Goal: Task Accomplishment & Management: Complete application form

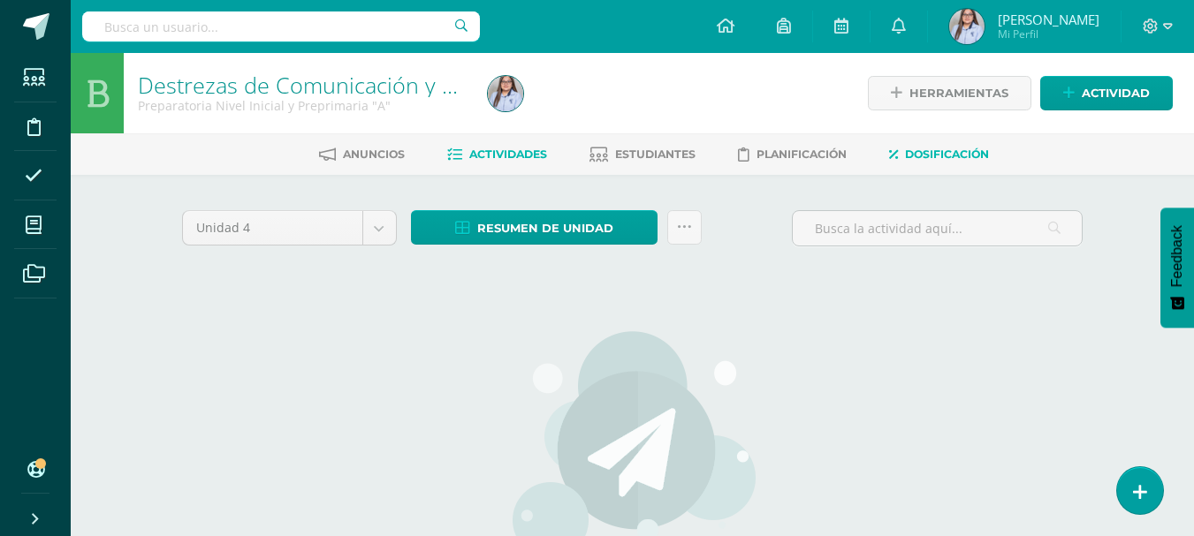
click at [921, 158] on span "Dosificación" at bounding box center [947, 154] width 84 height 13
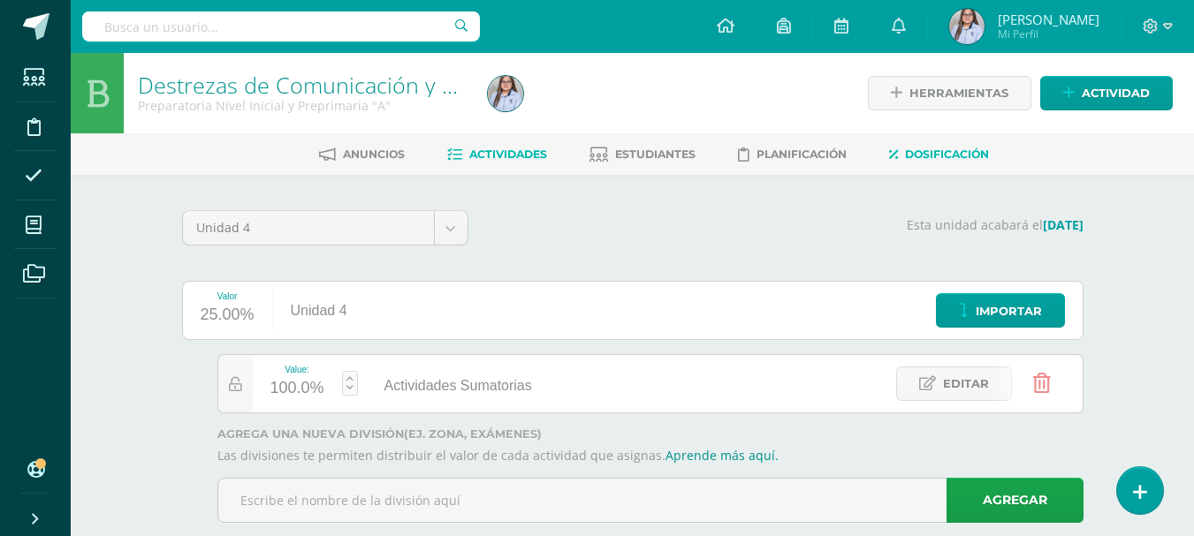
click at [481, 147] on link "Actividades" at bounding box center [497, 154] width 100 height 28
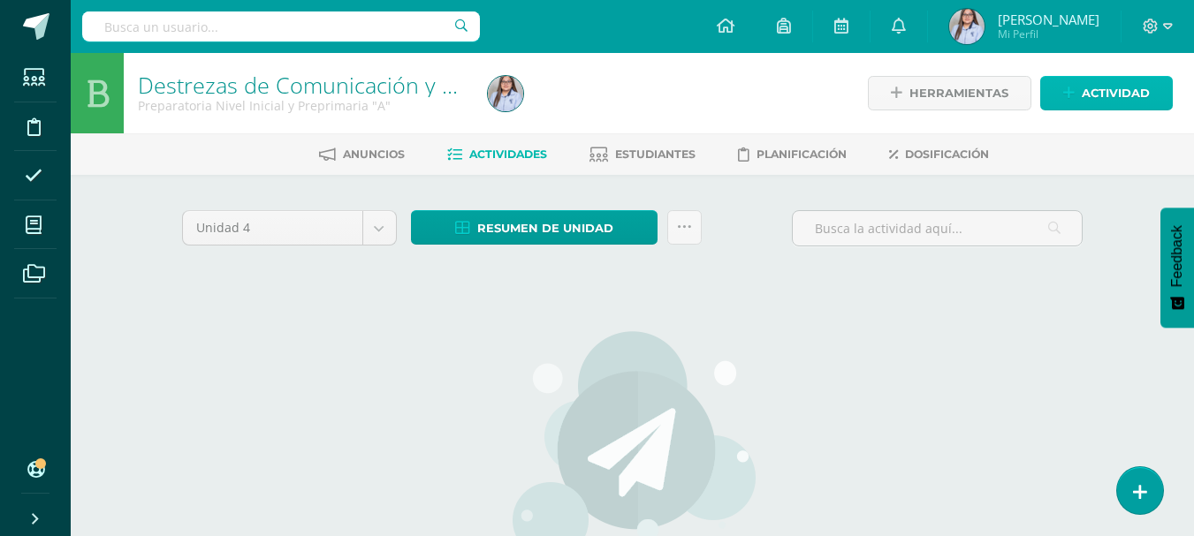
click at [1095, 92] on span "Actividad" at bounding box center [1116, 93] width 68 height 33
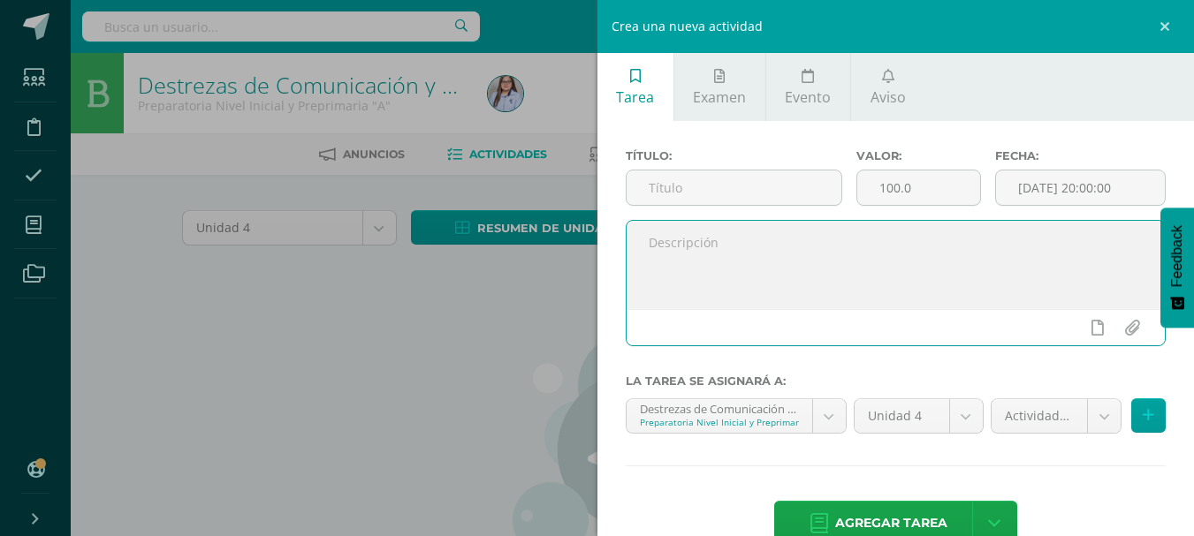
click at [803, 245] on textarea at bounding box center [895, 265] width 539 height 88
paste textarea "Consonante R-r/ rr Escribe en letra de carta palabras que lleven la consonante …"
drag, startPoint x: 649, startPoint y: 243, endPoint x: 757, endPoint y: 242, distance: 108.7
click at [757, 242] on textarea "Consonante R-r/ rr Escribe en letra de carta palabras que lleven la consonante …" at bounding box center [895, 265] width 539 height 88
type textarea "Escribe en letra de carta palabras que lleven la consonante R-r/rr."
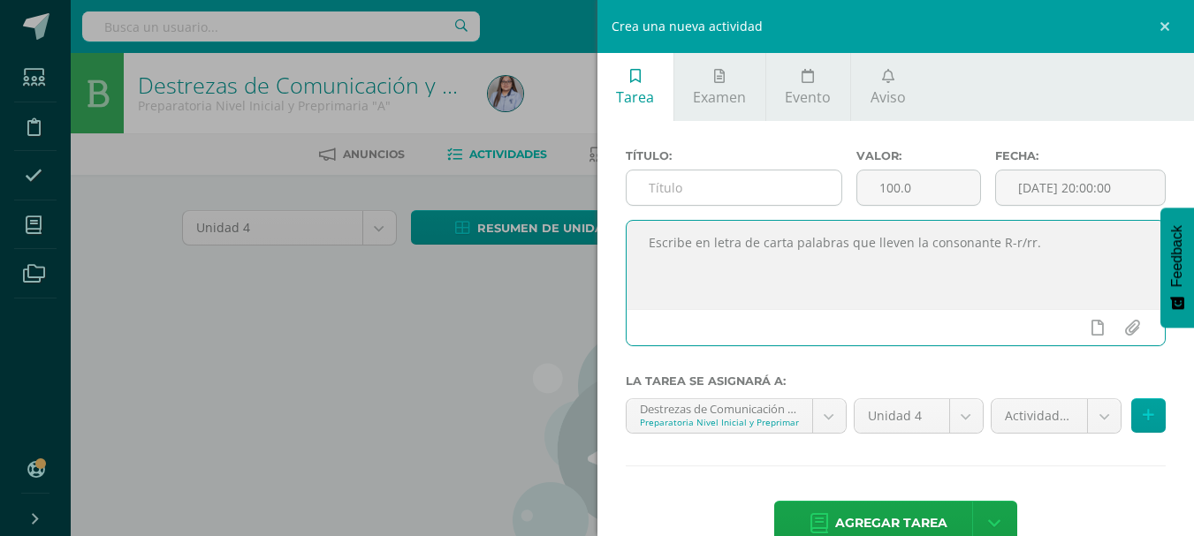
click at [681, 194] on input "text" at bounding box center [733, 188] width 215 height 34
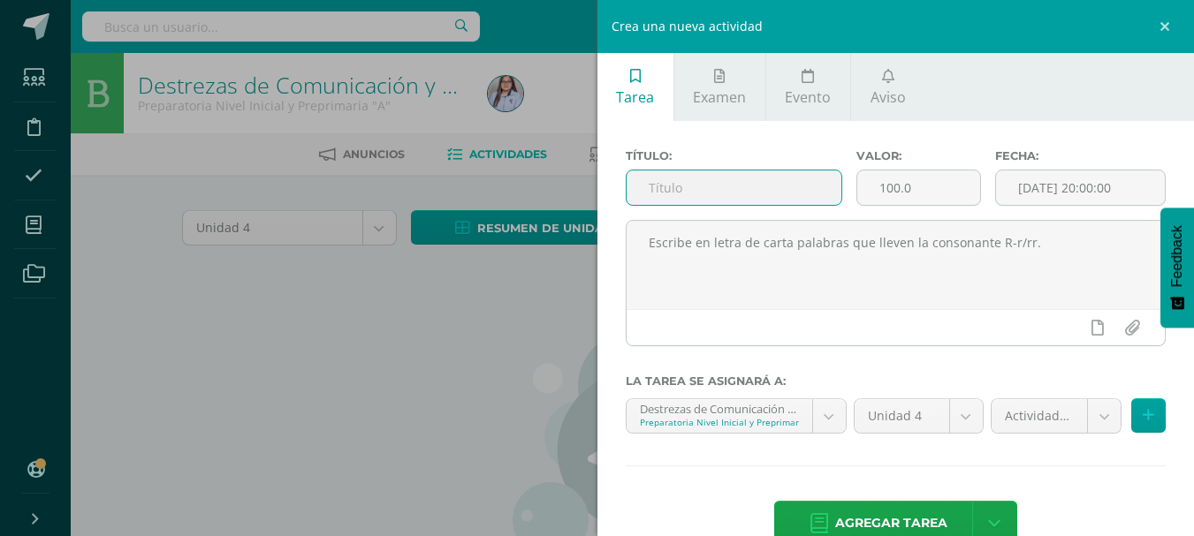
paste input "Consonante R-r/ rr"
type input "Consonante R-r/ rr"
click at [1091, 188] on input "[DATE] 20:00:00" at bounding box center [1080, 188] width 169 height 34
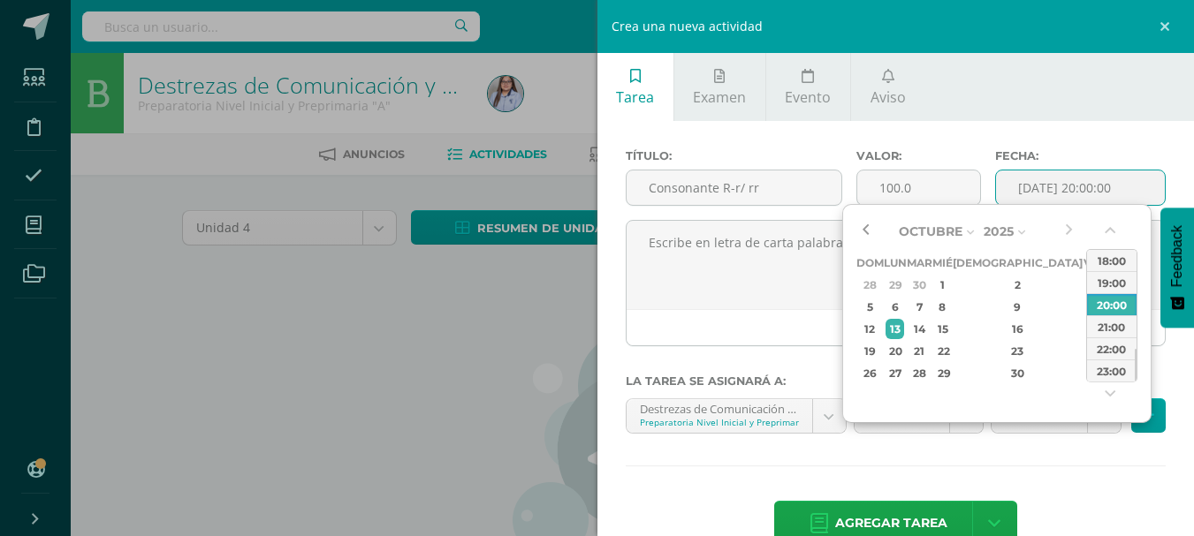
click at [869, 232] on button "button" at bounding box center [865, 231] width 18 height 27
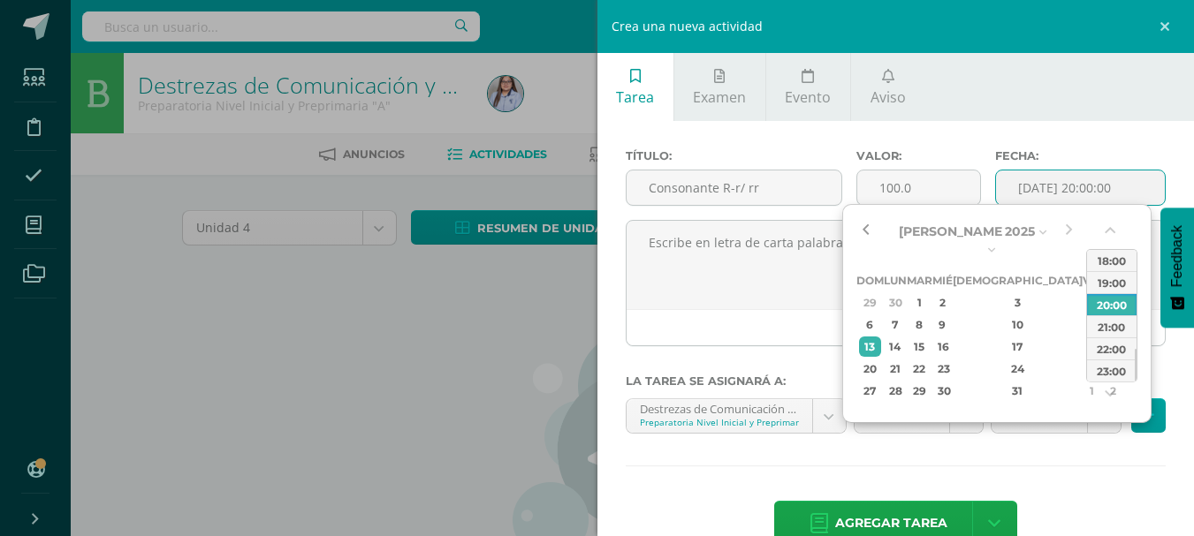
click at [869, 232] on button "button" at bounding box center [865, 231] width 18 height 27
click at [1070, 224] on button "button" at bounding box center [1068, 231] width 18 height 27
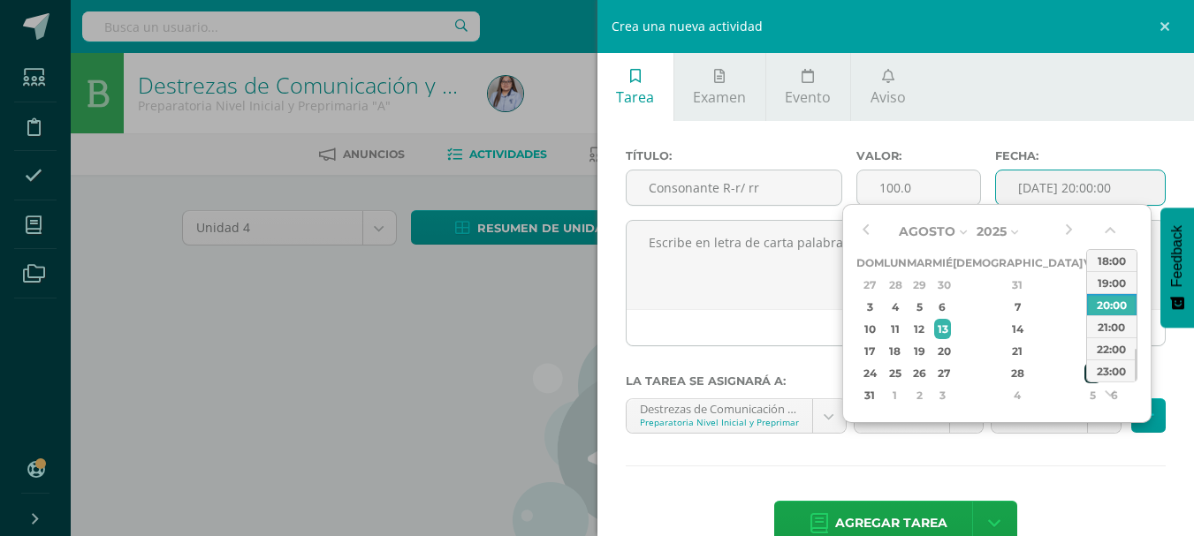
click at [1084, 376] on div "29" at bounding box center [1092, 373] width 16 height 20
click at [1111, 235] on button "button" at bounding box center [1112, 234] width 18 height 27
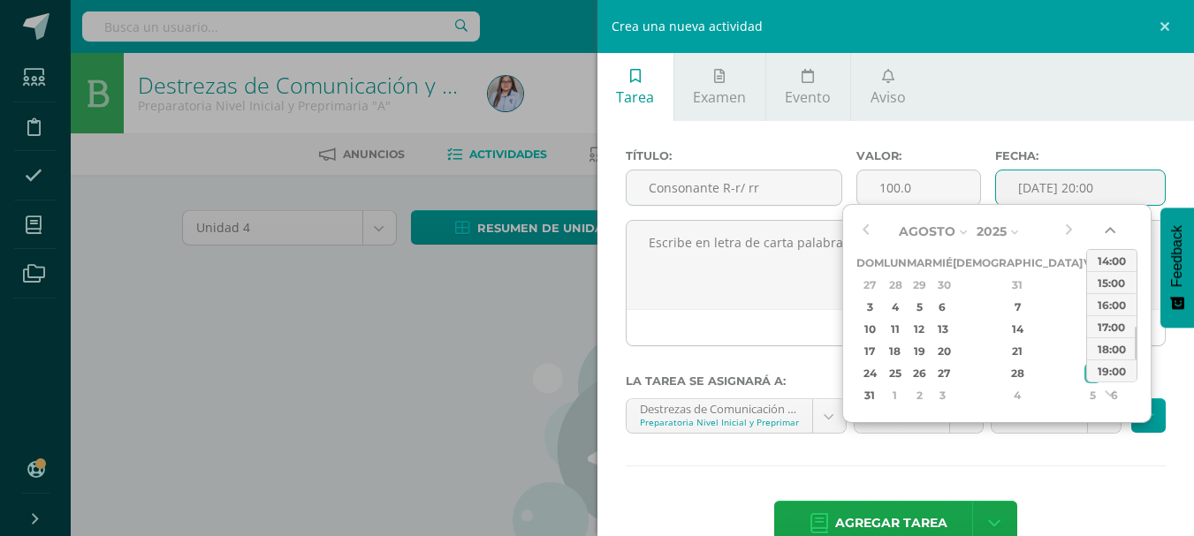
click at [1111, 235] on button "button" at bounding box center [1112, 234] width 18 height 27
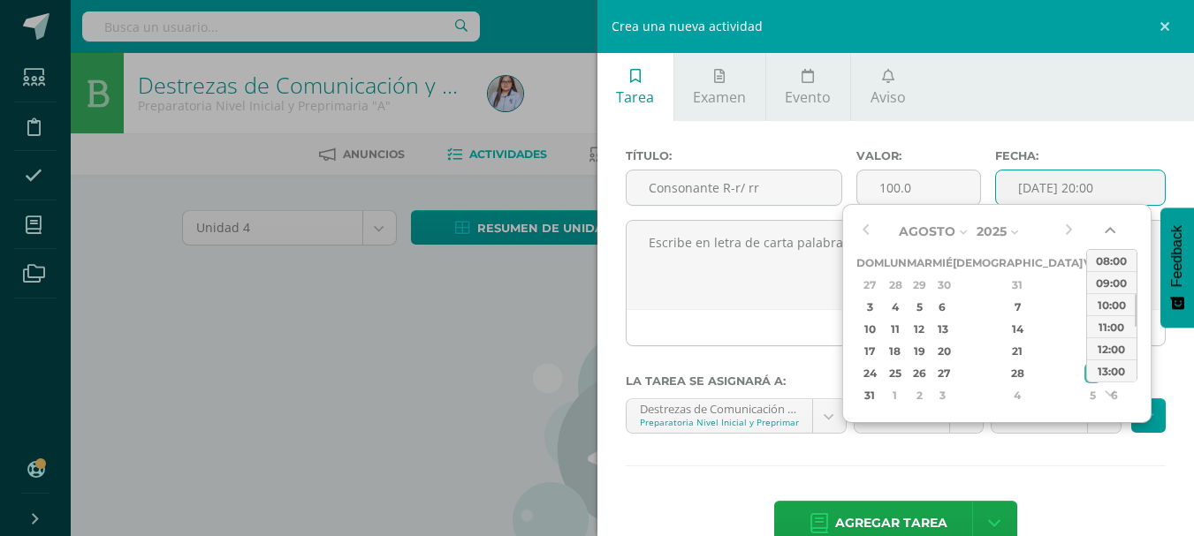
click at [1111, 235] on button "button" at bounding box center [1112, 234] width 18 height 27
click at [1111, 283] on div "08:00" at bounding box center [1111, 282] width 49 height 22
type input "2025-08-29 08:00"
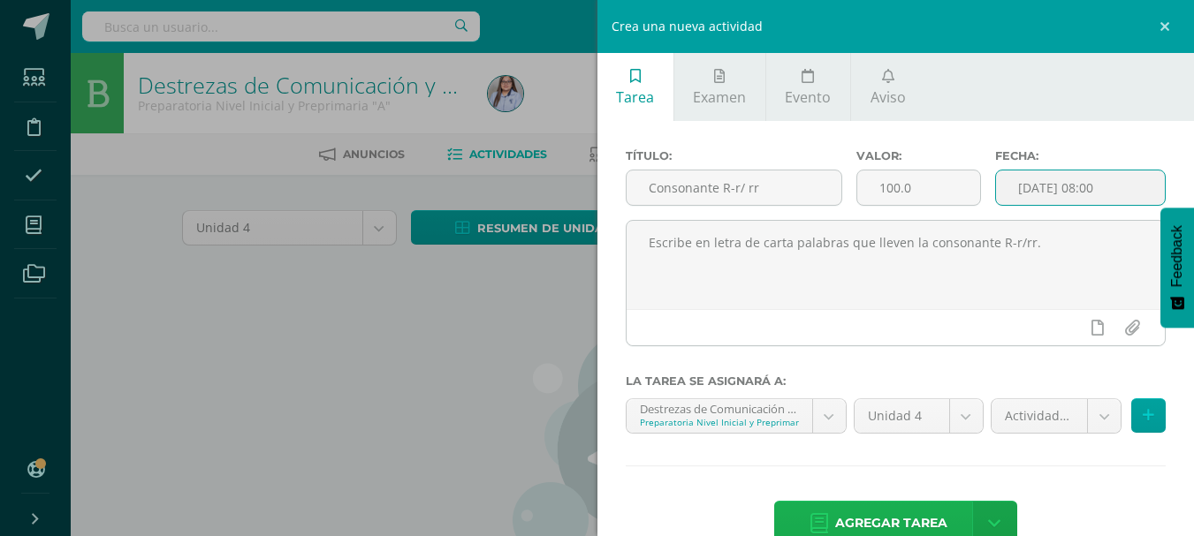
click at [862, 521] on span "Agregar tarea" at bounding box center [891, 523] width 112 height 43
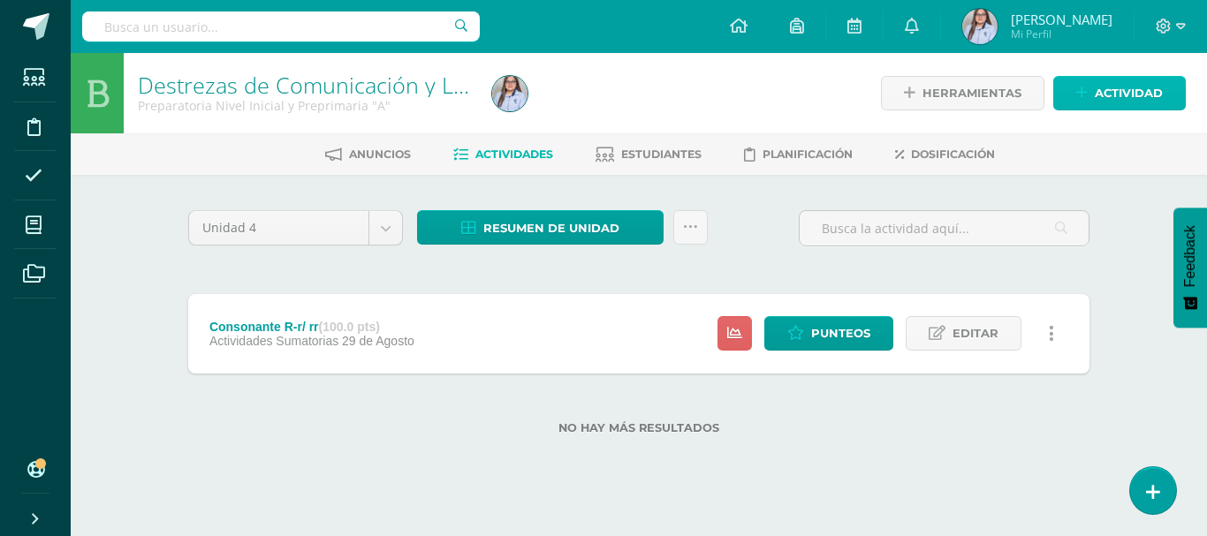
click at [1070, 97] on link "Actividad" at bounding box center [1119, 93] width 133 height 34
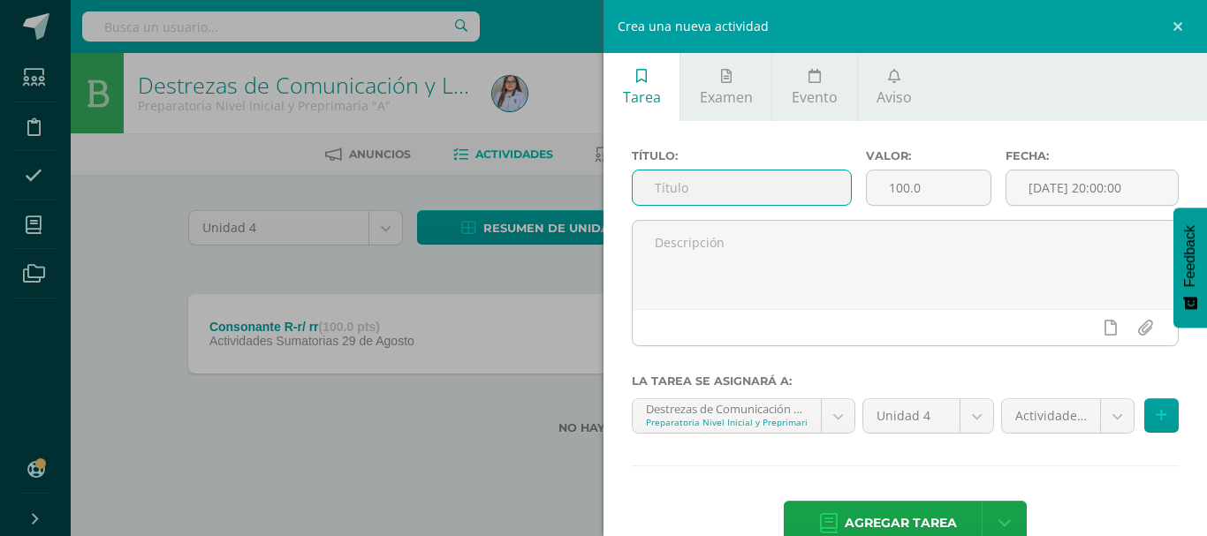
click at [792, 190] on input "text" at bounding box center [742, 188] width 218 height 34
type input "C"
type input "d"
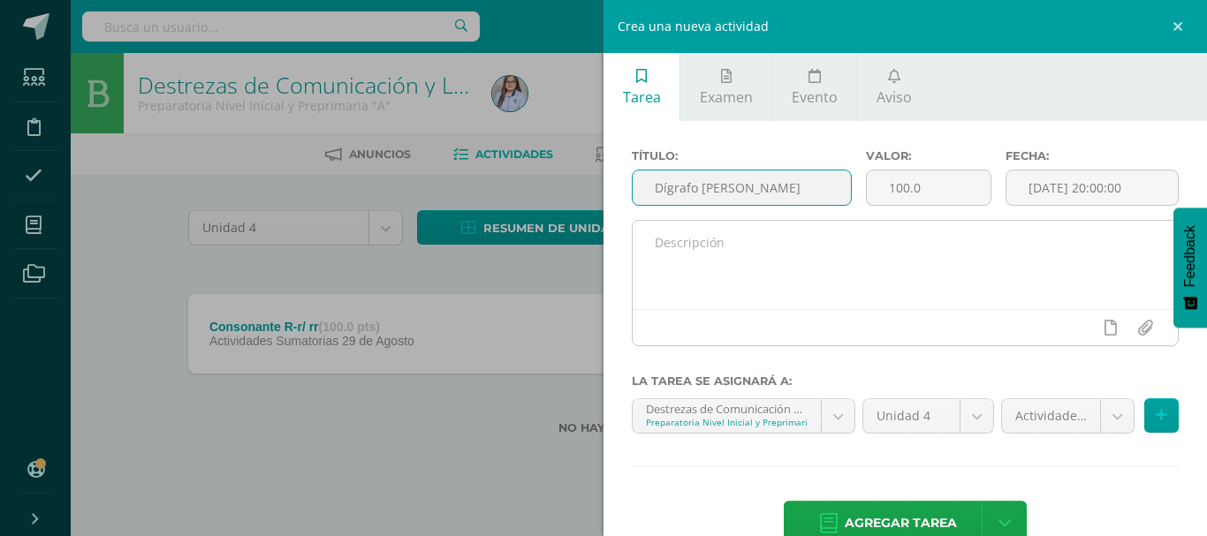
type input "Dígrafo [PERSON_NAME]"
click at [691, 259] on textarea at bounding box center [905, 265] width 545 height 88
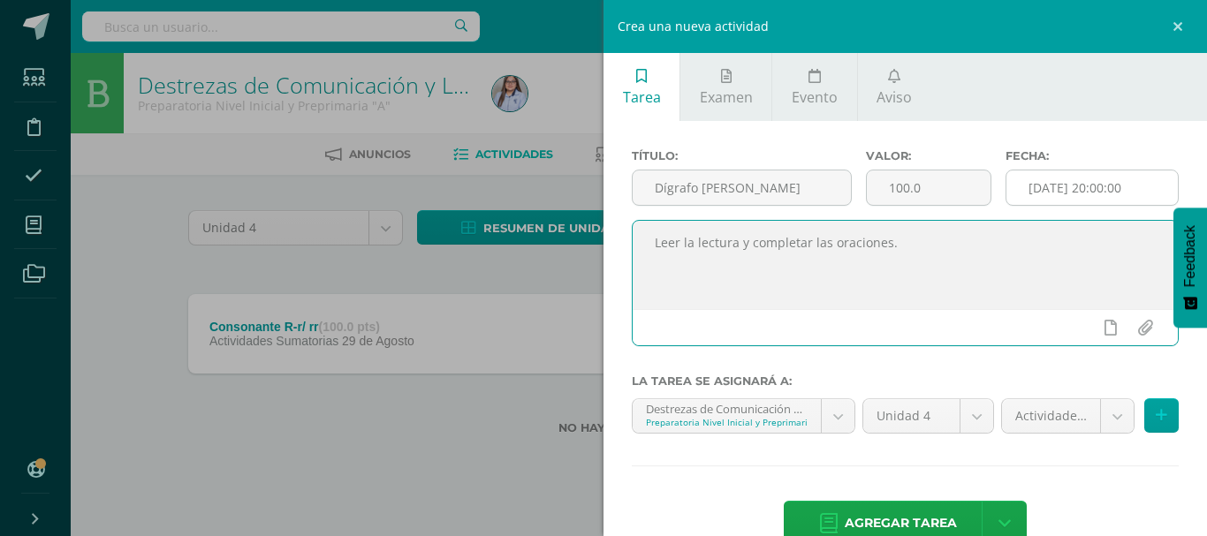
type textarea "Leer la lectura y completar las oraciones."
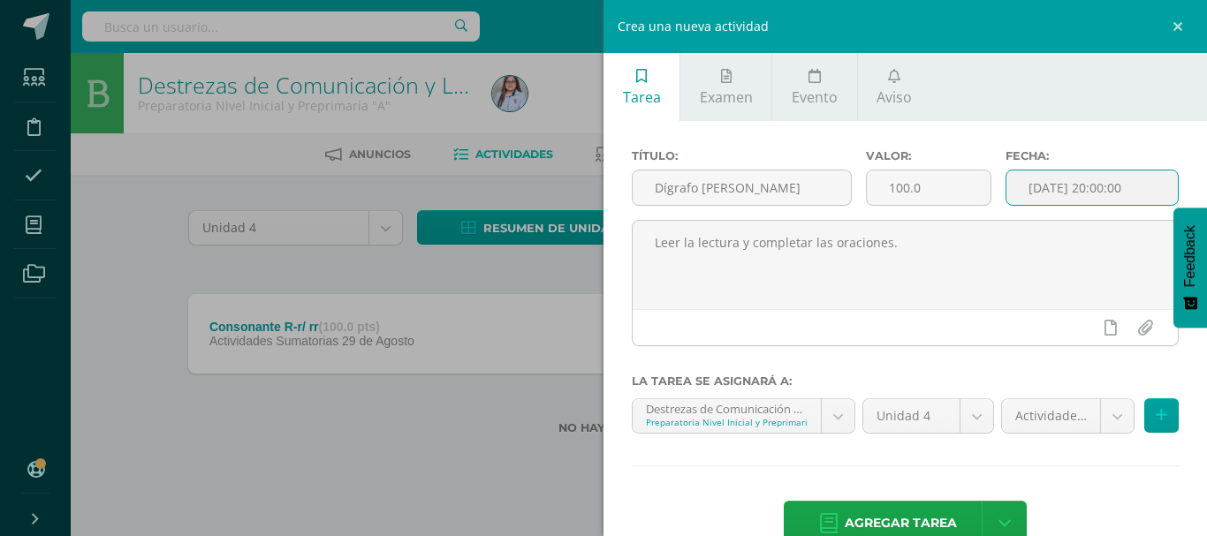
click at [1122, 187] on input "[DATE] 20:00:00" at bounding box center [1091, 188] width 171 height 34
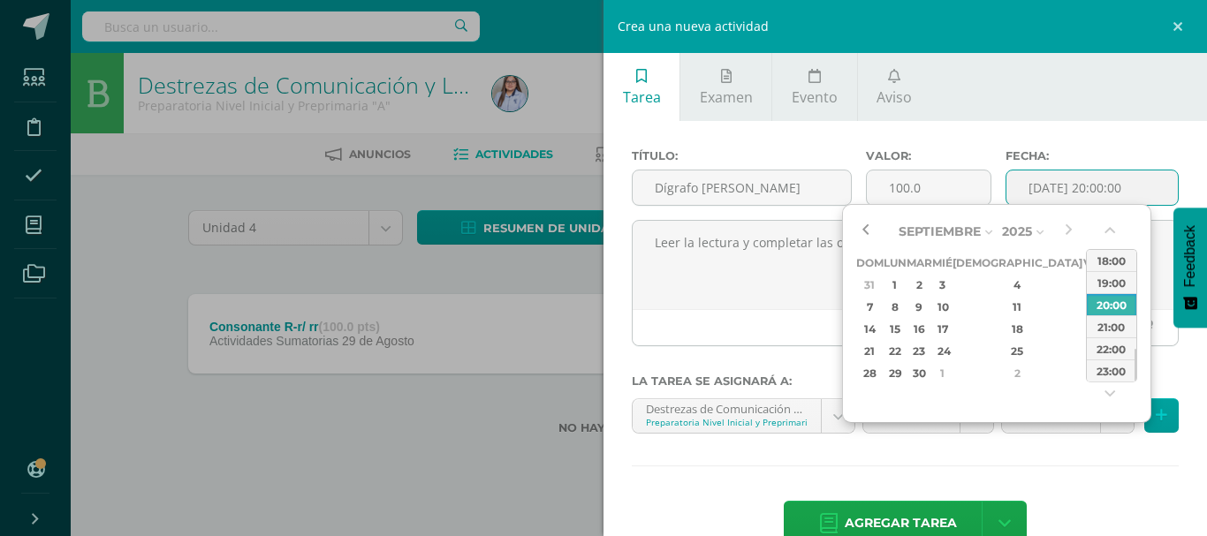
click at [862, 227] on button "button" at bounding box center [865, 231] width 18 height 27
click at [1084, 285] on div "5" at bounding box center [1092, 285] width 16 height 20
click at [1110, 233] on button "button" at bounding box center [1112, 234] width 18 height 27
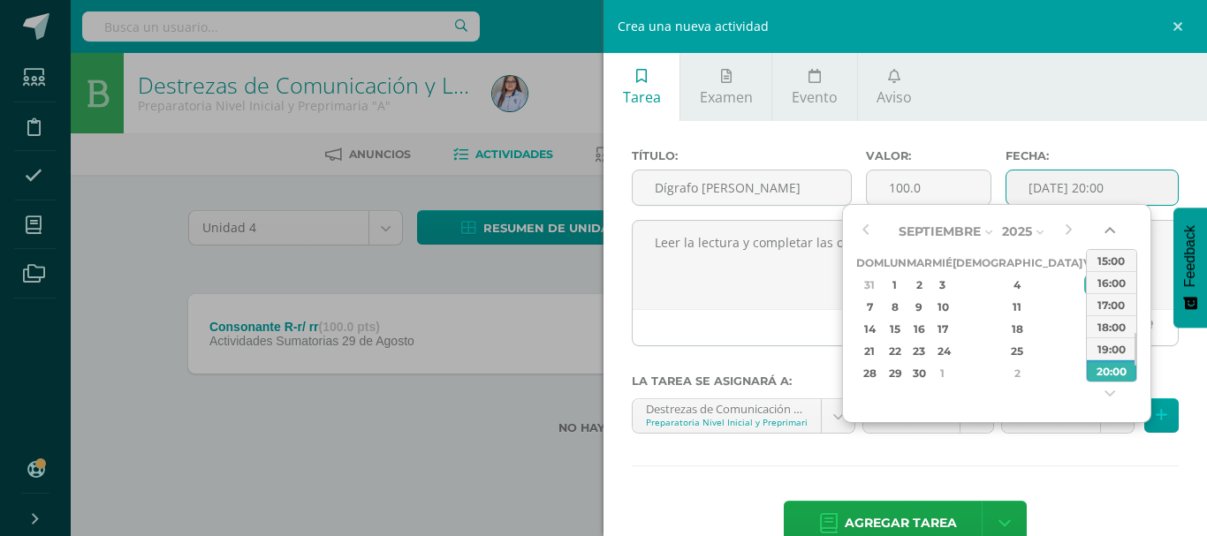
click at [1110, 233] on button "button" at bounding box center [1112, 234] width 18 height 27
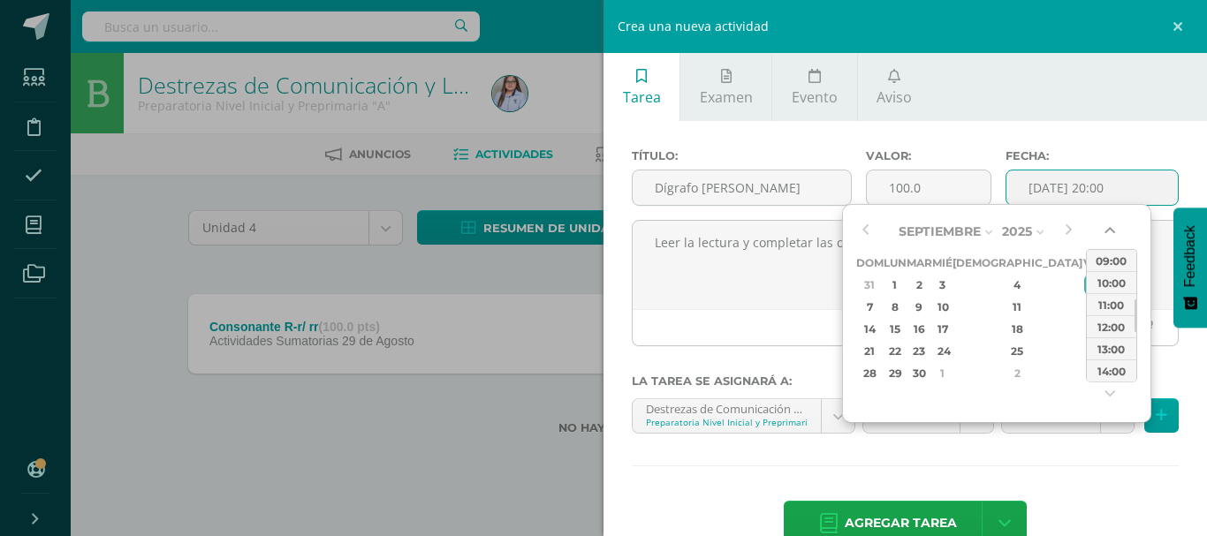
click at [1110, 233] on button "button" at bounding box center [1112, 234] width 18 height 27
click at [1110, 258] on div "08:00" at bounding box center [1111, 260] width 49 height 22
type input "2025-09-05 08:00"
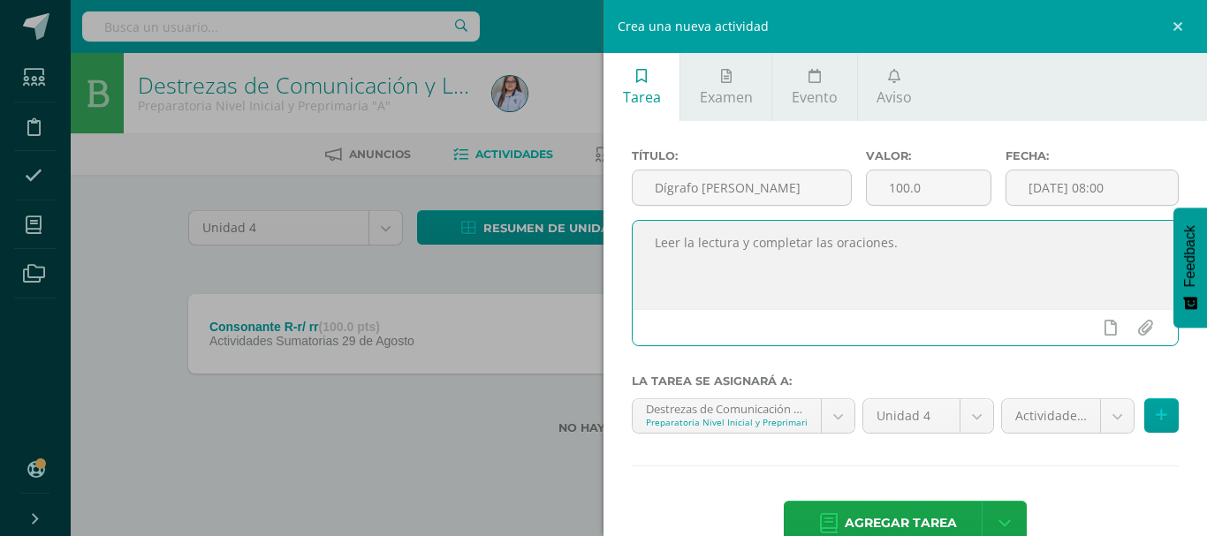
click at [679, 241] on textarea "Leer la lectura y completar las oraciones." at bounding box center [905, 265] width 545 height 88
click at [801, 243] on textarea "Lee la lectura y completar las oraciones." at bounding box center [905, 265] width 545 height 88
drag, startPoint x: 657, startPoint y: 241, endPoint x: 887, endPoint y: 231, distance: 230.9
click at [887, 231] on textarea "[PERSON_NAME] la lectura y completa las oraciones." at bounding box center [905, 265] width 545 height 88
type textarea "[PERSON_NAME] la lectura y completa las oraciones."
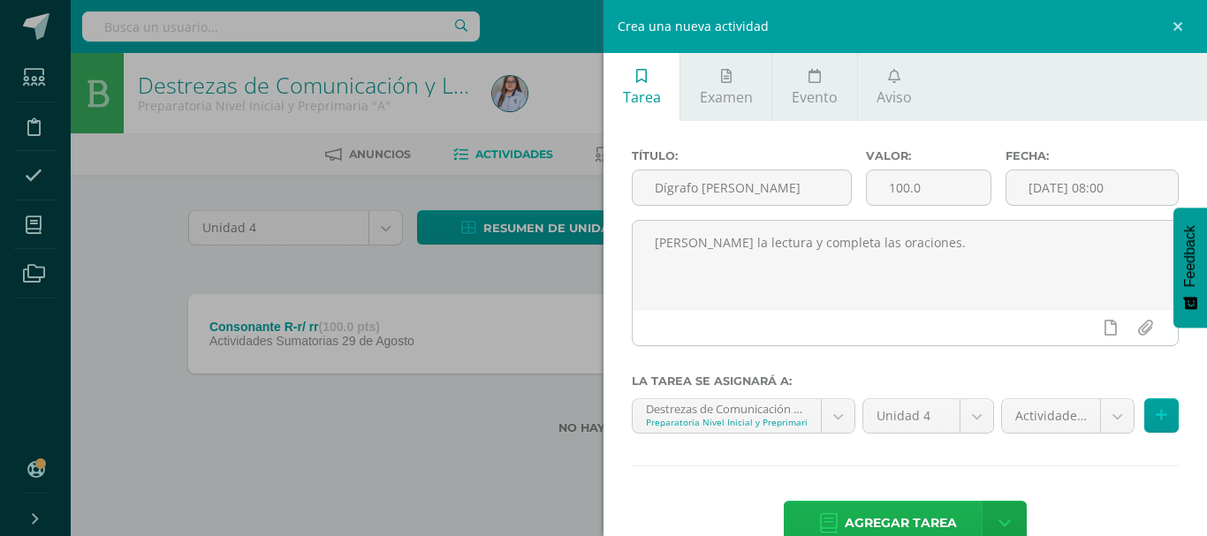
click at [873, 522] on span "Agregar tarea" at bounding box center [901, 523] width 112 height 43
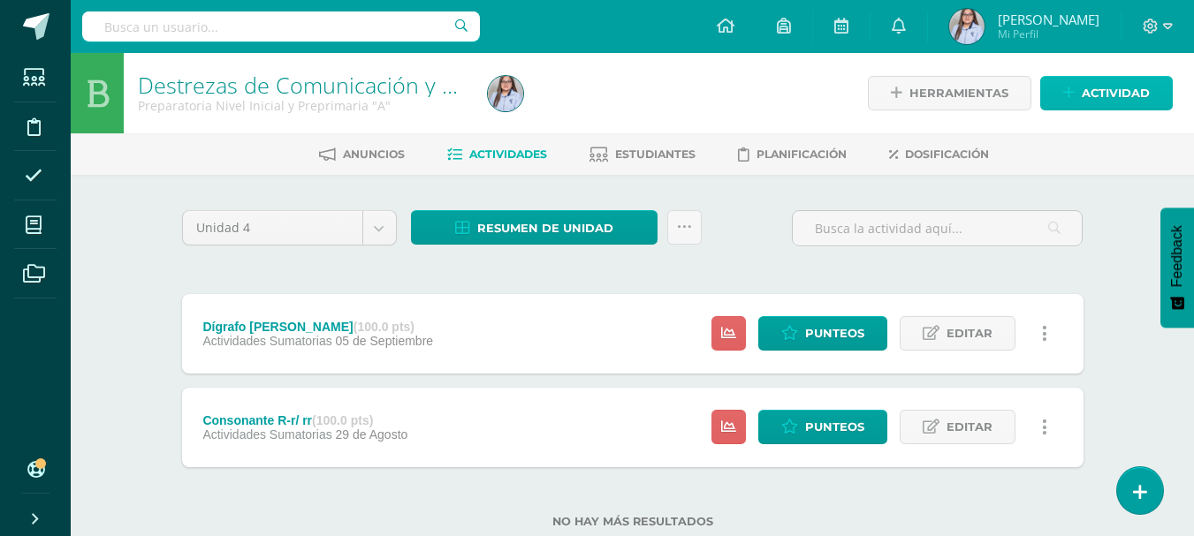
click at [1112, 102] on span "Actividad" at bounding box center [1116, 93] width 68 height 33
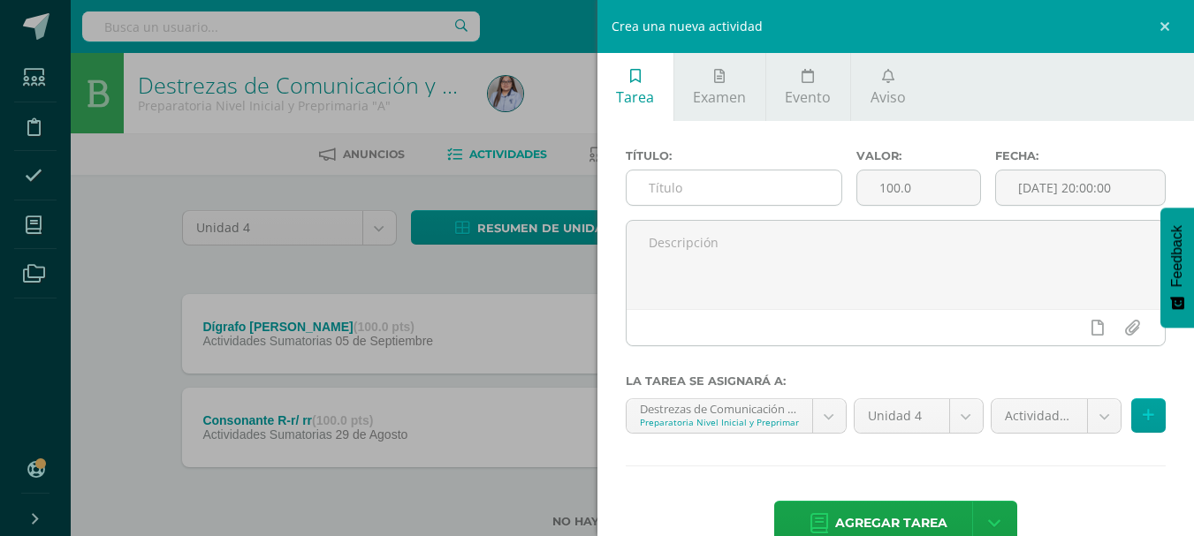
click at [739, 183] on input "text" at bounding box center [733, 188] width 215 height 34
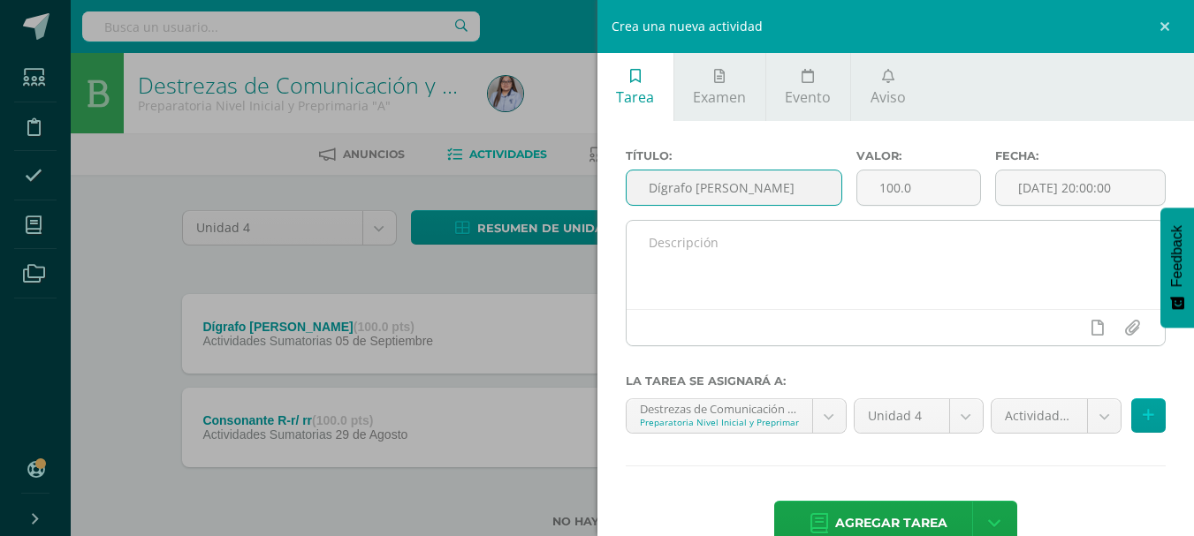
type input "Dígrafo [PERSON_NAME]"
click at [686, 257] on textarea at bounding box center [895, 265] width 539 height 88
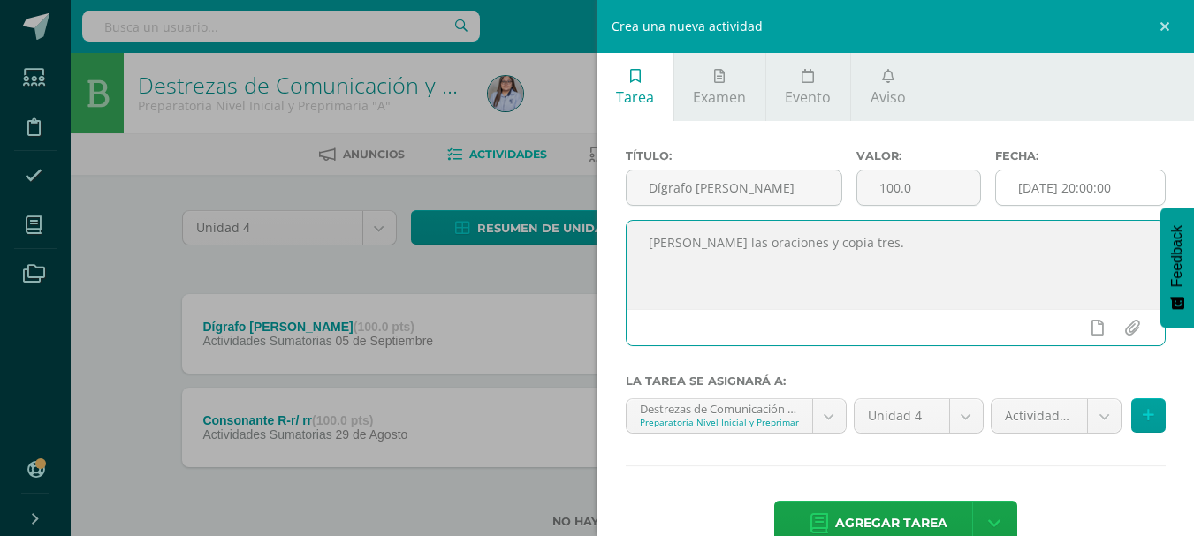
type textarea "[PERSON_NAME] las oraciones y copia tres."
click at [1124, 186] on input "[DATE] 20:00:00" at bounding box center [1080, 188] width 169 height 34
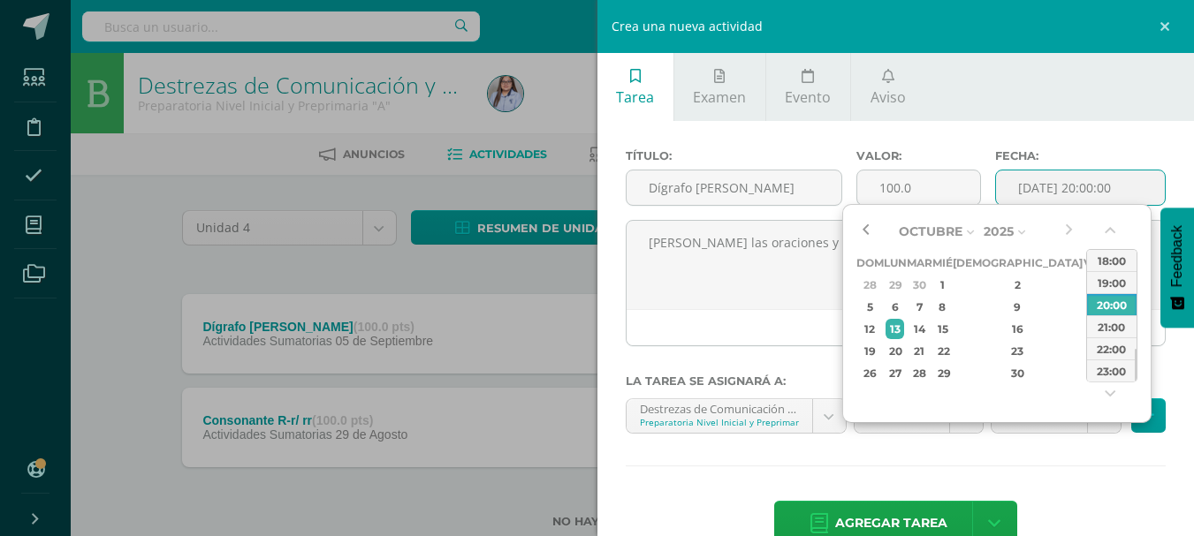
click at [861, 230] on button "button" at bounding box center [865, 231] width 18 height 27
click at [1084, 305] on div "12" at bounding box center [1092, 307] width 16 height 20
click at [1109, 224] on button "button" at bounding box center [1112, 234] width 18 height 27
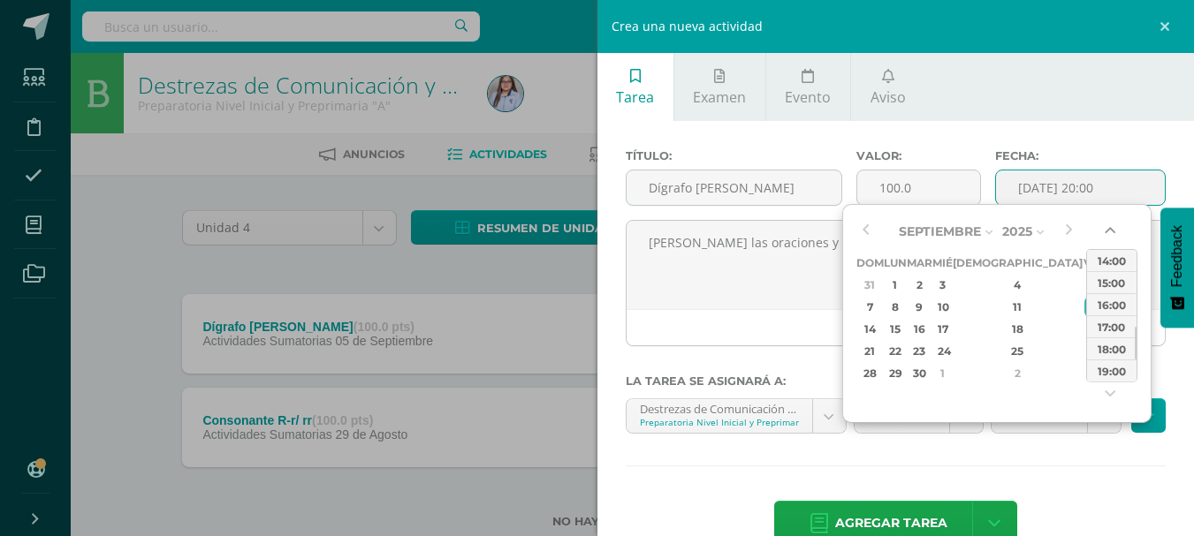
click at [1109, 224] on button "button" at bounding box center [1112, 234] width 18 height 27
click at [1109, 237] on button "button" at bounding box center [1112, 234] width 18 height 27
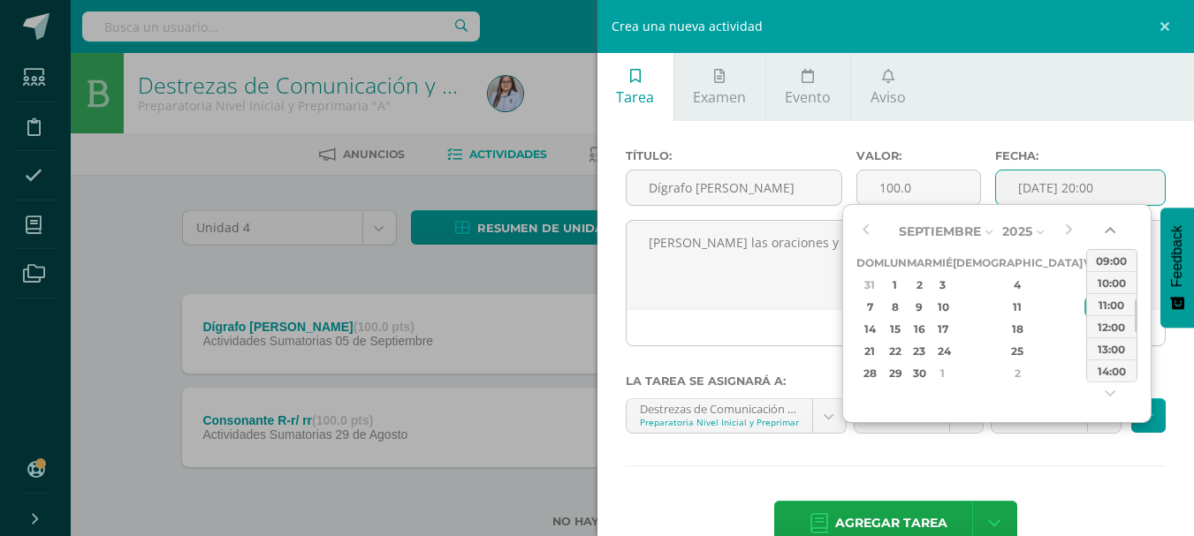
click at [1109, 237] on button "button" at bounding box center [1112, 234] width 18 height 27
click at [1116, 306] on div "08:00" at bounding box center [1111, 304] width 49 height 22
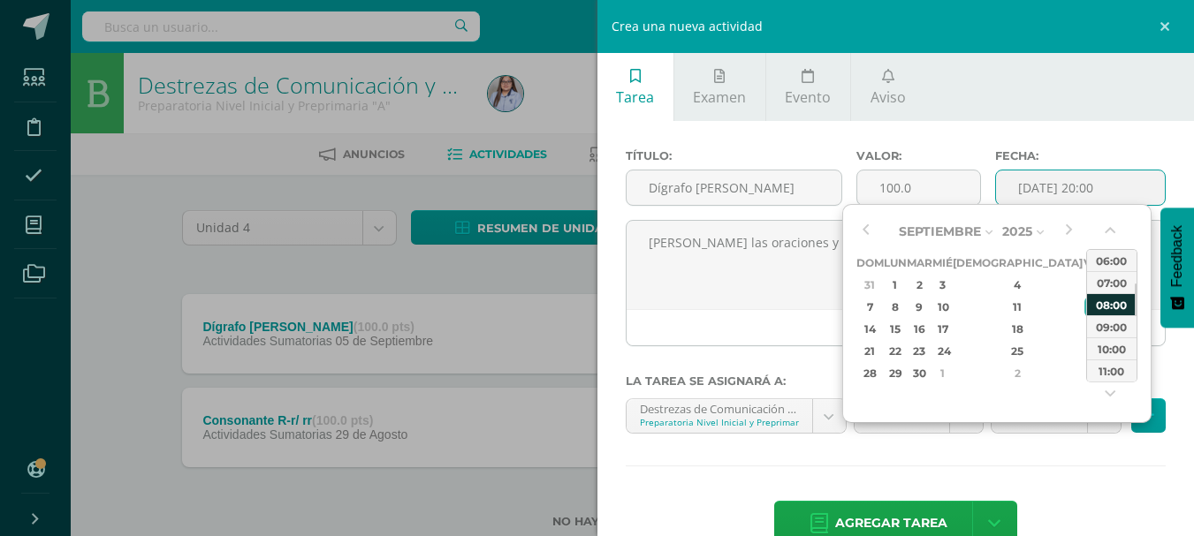
type input "2025-09-12 08:00"
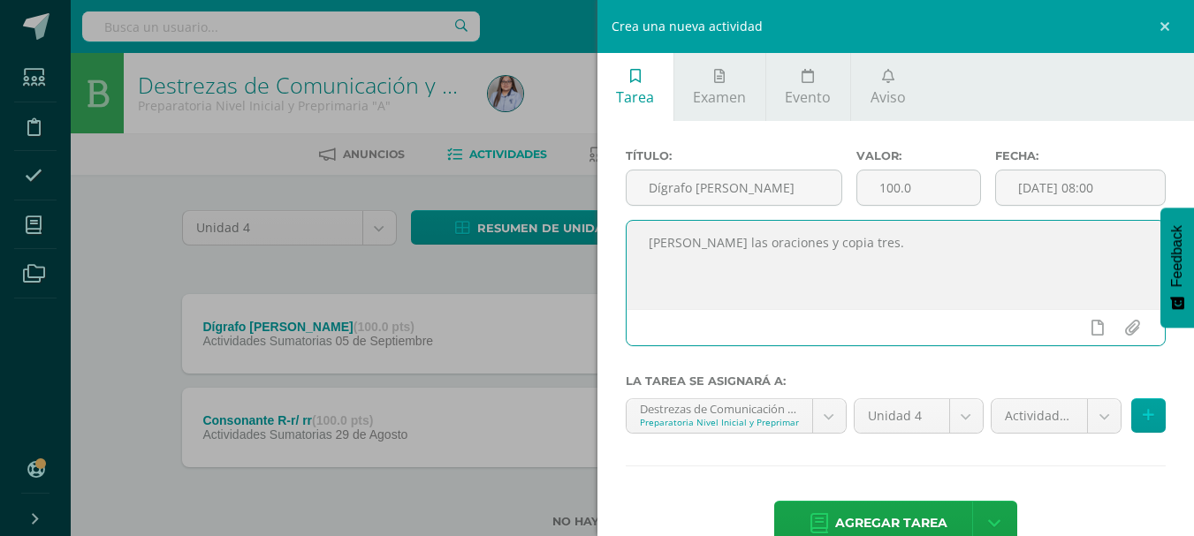
drag, startPoint x: 645, startPoint y: 244, endPoint x: 824, endPoint y: 240, distance: 179.4
click at [824, 240] on textarea "[PERSON_NAME] las oraciones y copia tres." at bounding box center [895, 265] width 539 height 88
click at [894, 475] on div "Título: Dígrafo Ll Valor: 100.0 Fecha: 2025-09-12 08:00 Lee las oraciones y cop…" at bounding box center [895, 349] width 597 height 457
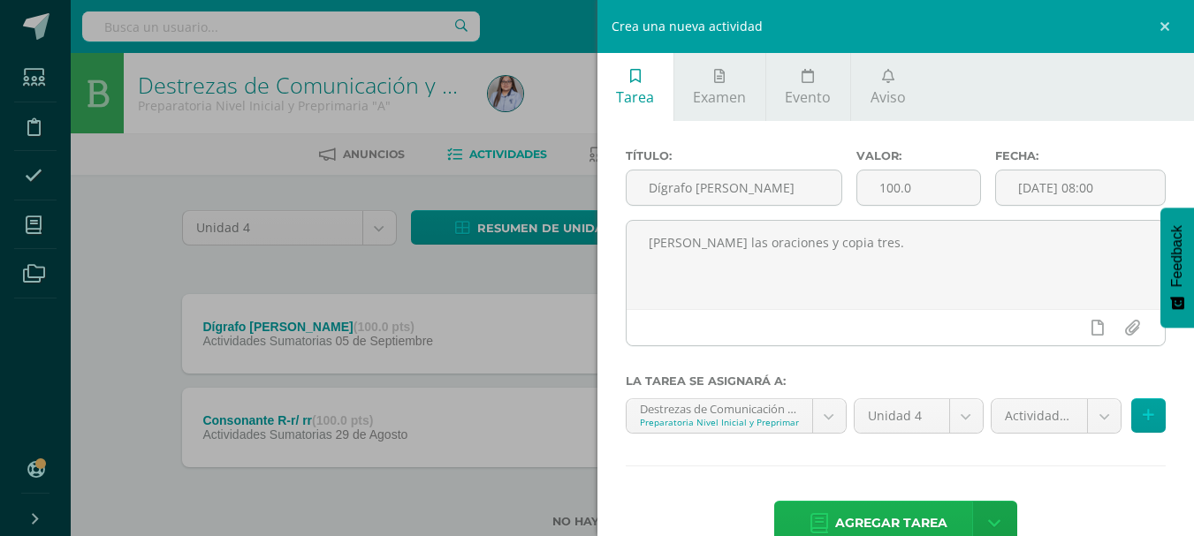
click at [880, 506] on span "Agregar tarea" at bounding box center [891, 523] width 112 height 43
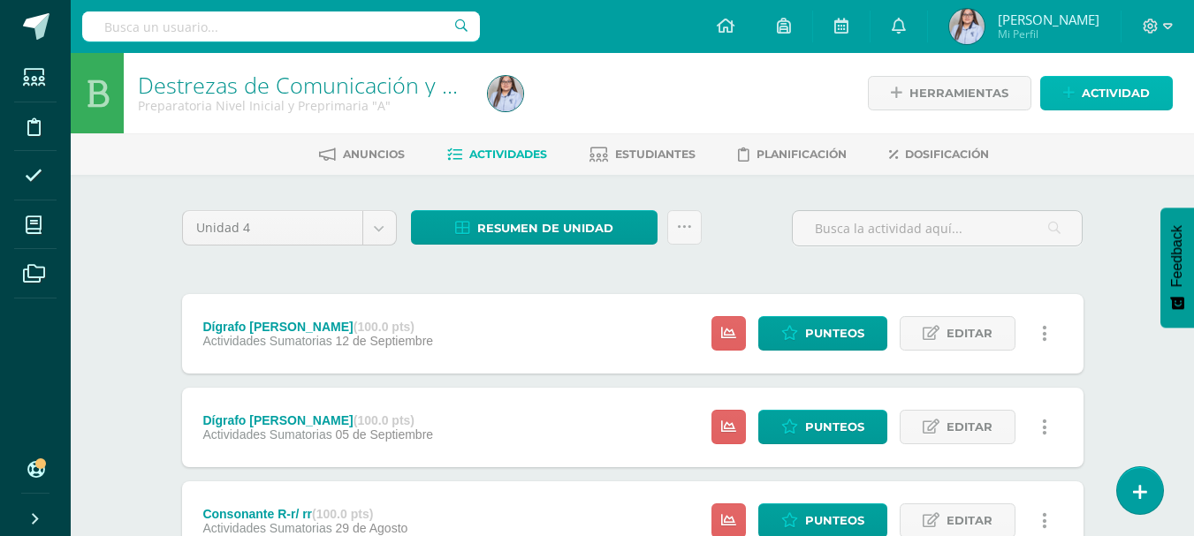
click at [1078, 95] on link "Actividad" at bounding box center [1106, 93] width 133 height 34
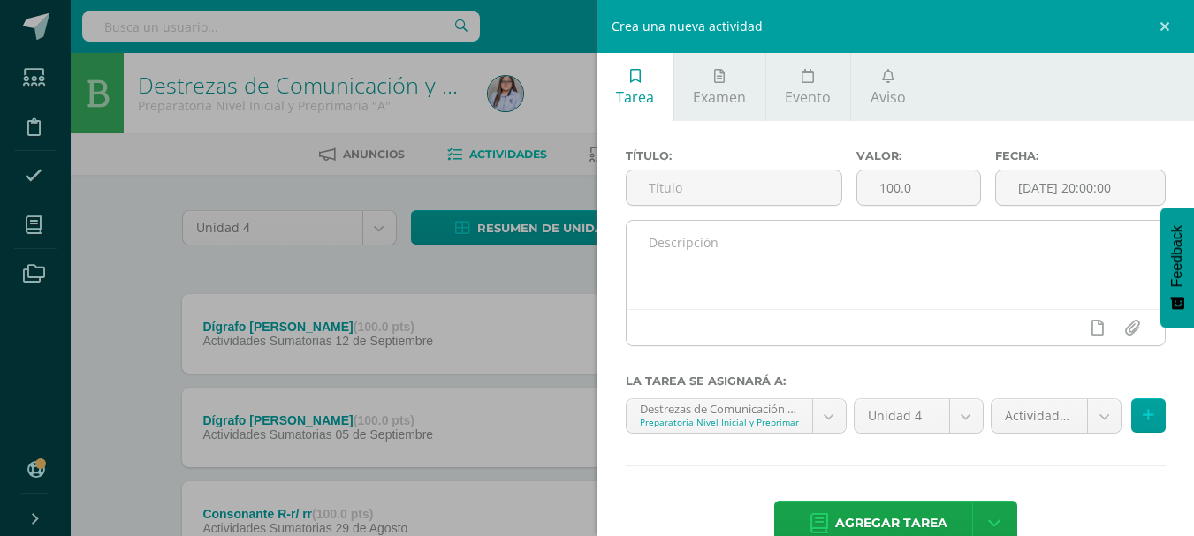
click at [697, 252] on textarea at bounding box center [895, 265] width 539 height 88
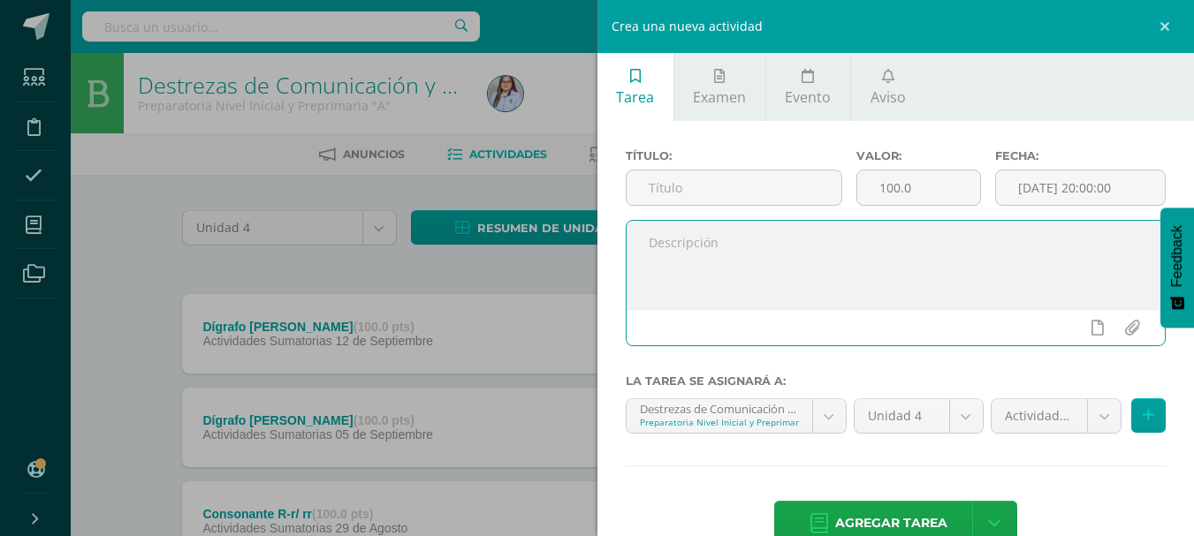
paste textarea "Consonante Z-z Lee la lectura e inventa un nombre. Copia seis palabras de la hi…"
drag, startPoint x: 740, startPoint y: 242, endPoint x: 650, endPoint y: 247, distance: 90.2
click at [650, 247] on textarea "Consonante Z-z Lee la lectura e inventa un nombre. Copia seis palabras de la hi…" at bounding box center [895, 265] width 539 height 88
type textarea "Lee la lectura e inventa un nombre. Copia seis palabras de la historia que llev…"
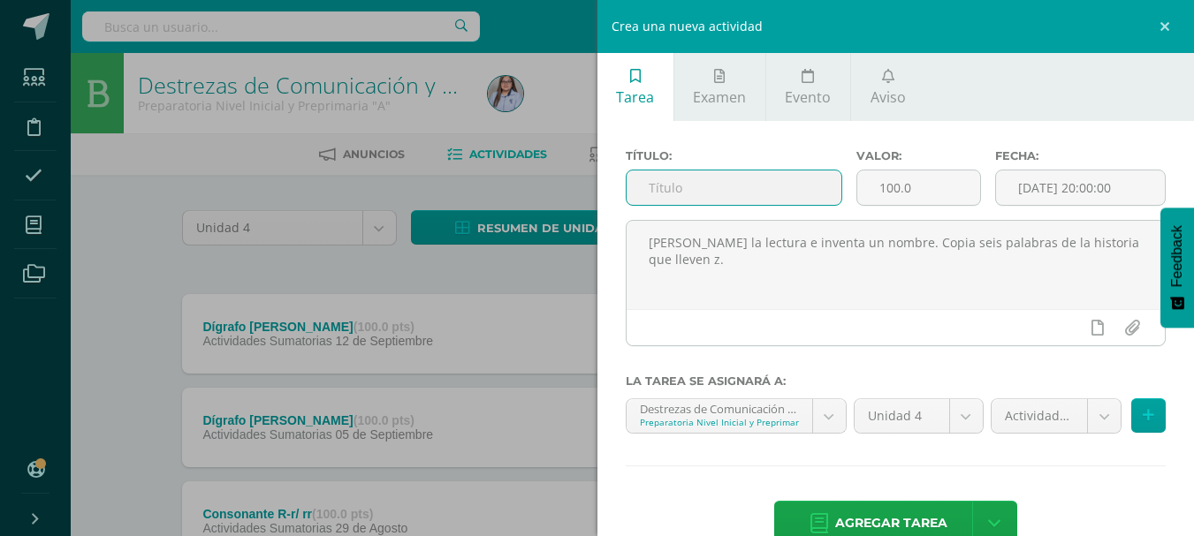
click at [664, 187] on input "text" at bounding box center [733, 188] width 215 height 34
paste input "Consonante Z-z"
type input "Consonante Z-z"
click at [1129, 187] on input "[DATE] 20:00:00" at bounding box center [1080, 188] width 169 height 34
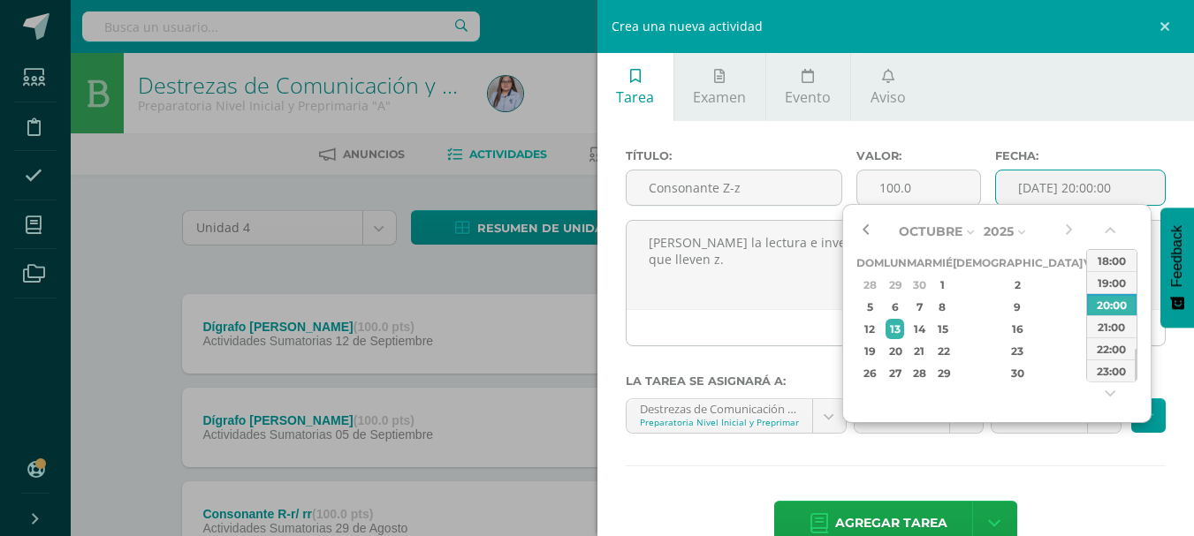
click at [866, 232] on button "button" at bounding box center [865, 231] width 18 height 27
click at [1084, 335] on div "19" at bounding box center [1092, 329] width 16 height 20
click at [1109, 231] on button "button" at bounding box center [1112, 234] width 18 height 27
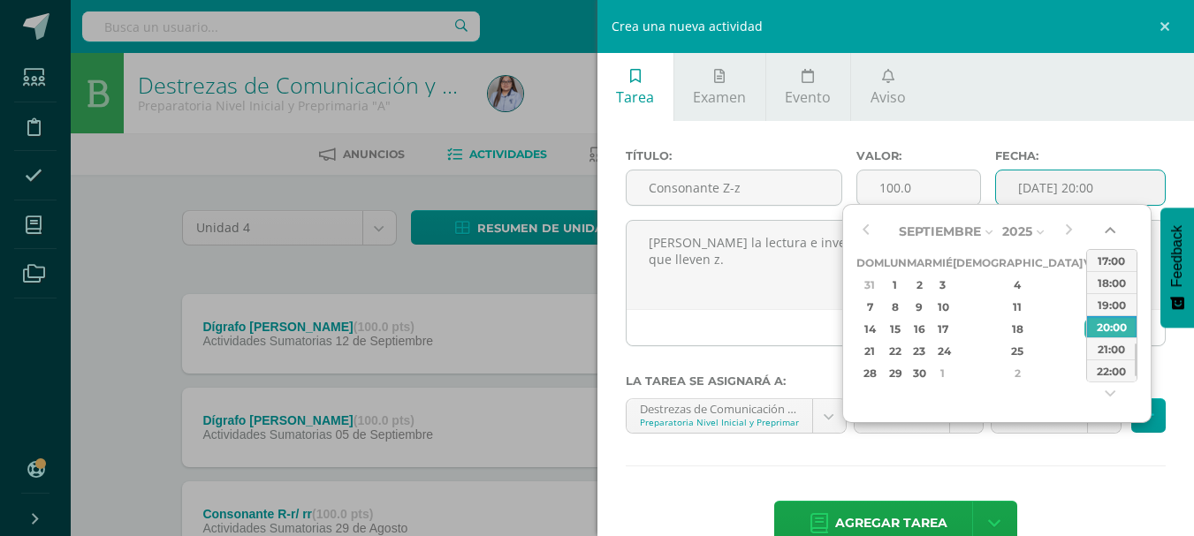
click at [1109, 231] on button "button" at bounding box center [1112, 234] width 18 height 27
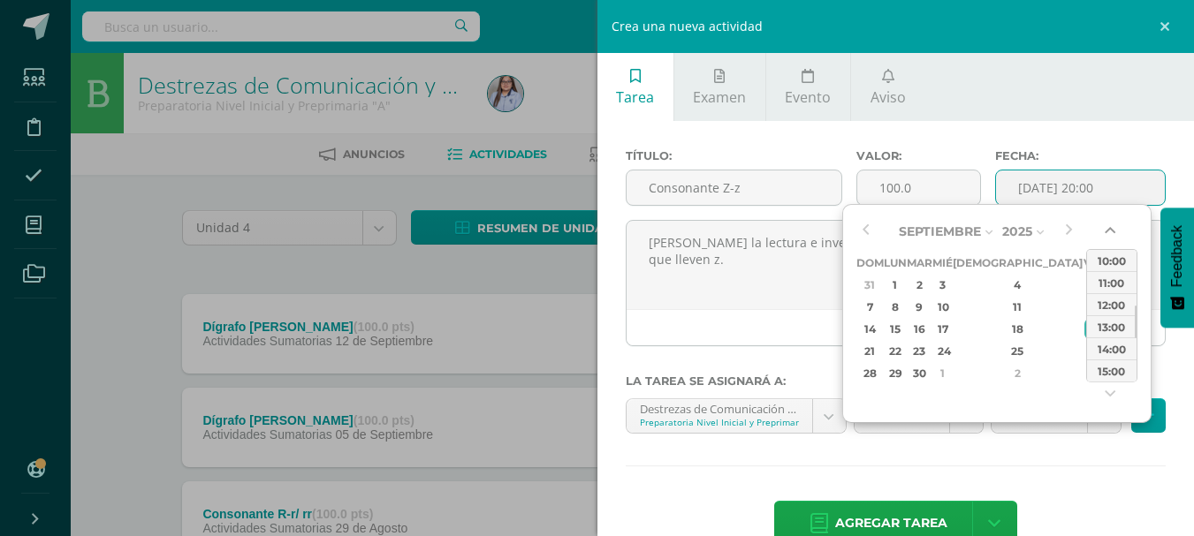
click at [1109, 231] on button "button" at bounding box center [1112, 234] width 18 height 27
click at [1109, 266] on div "08:00" at bounding box center [1111, 260] width 49 height 22
type input "2025-09-19 08:00"
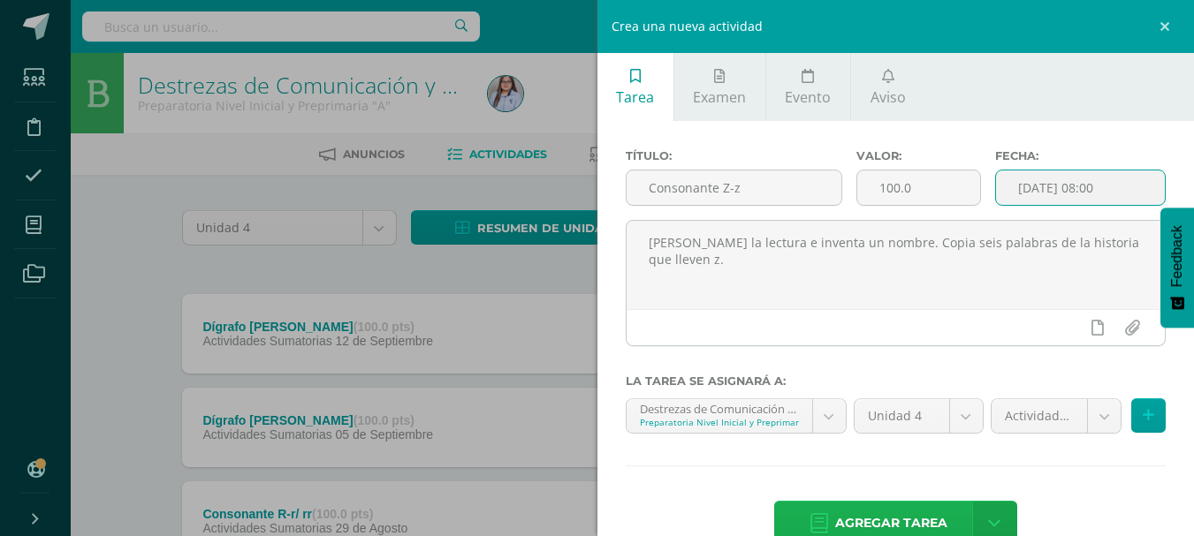
click at [881, 526] on span "Agregar tarea" at bounding box center [891, 523] width 112 height 43
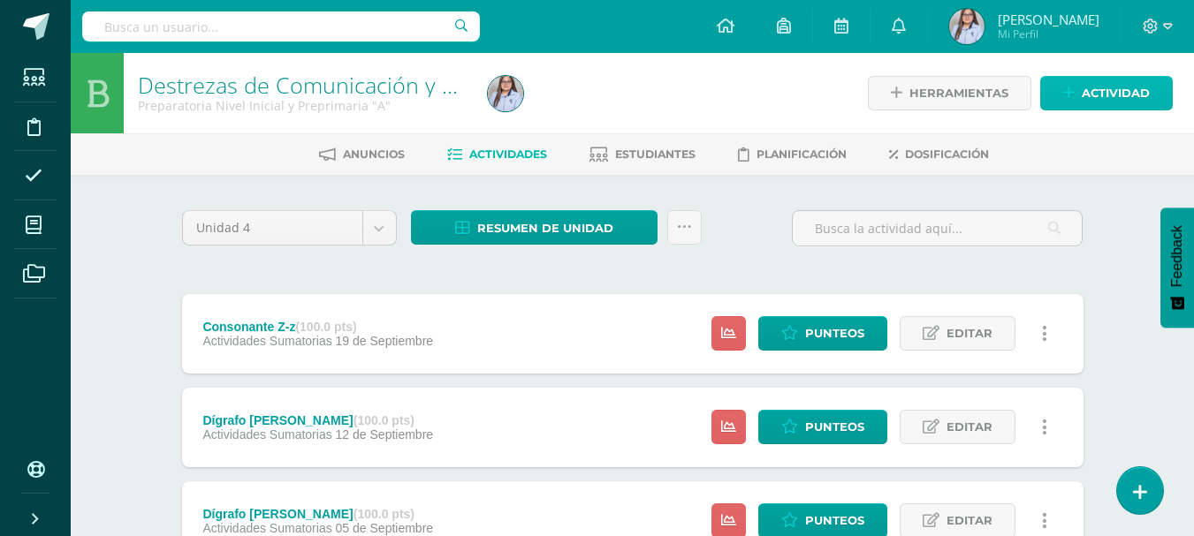
click at [1073, 88] on icon at bounding box center [1068, 93] width 11 height 15
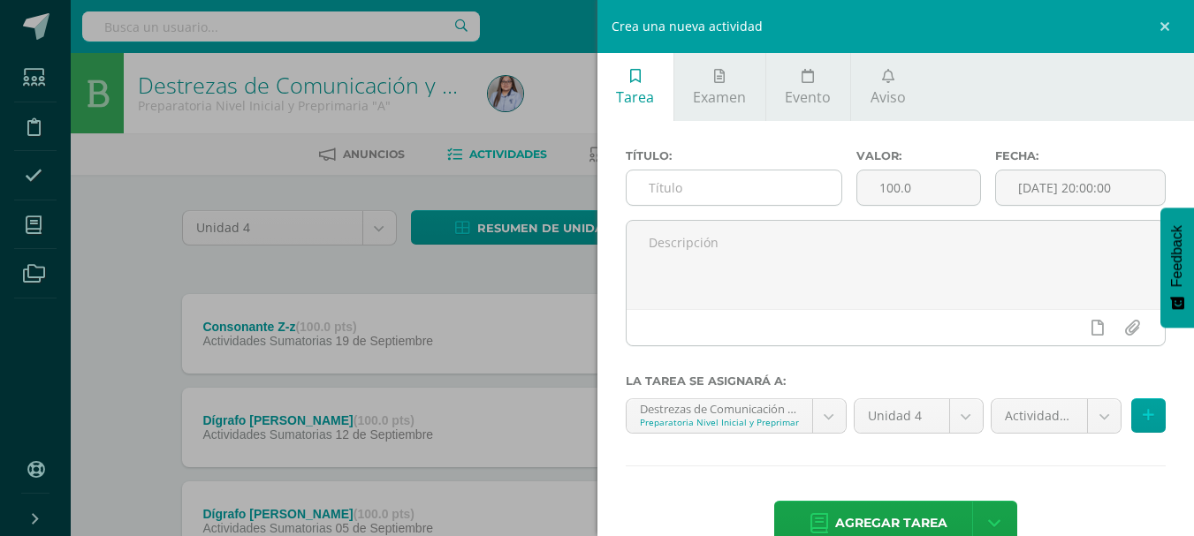
click at [697, 194] on input "text" at bounding box center [733, 188] width 215 height 34
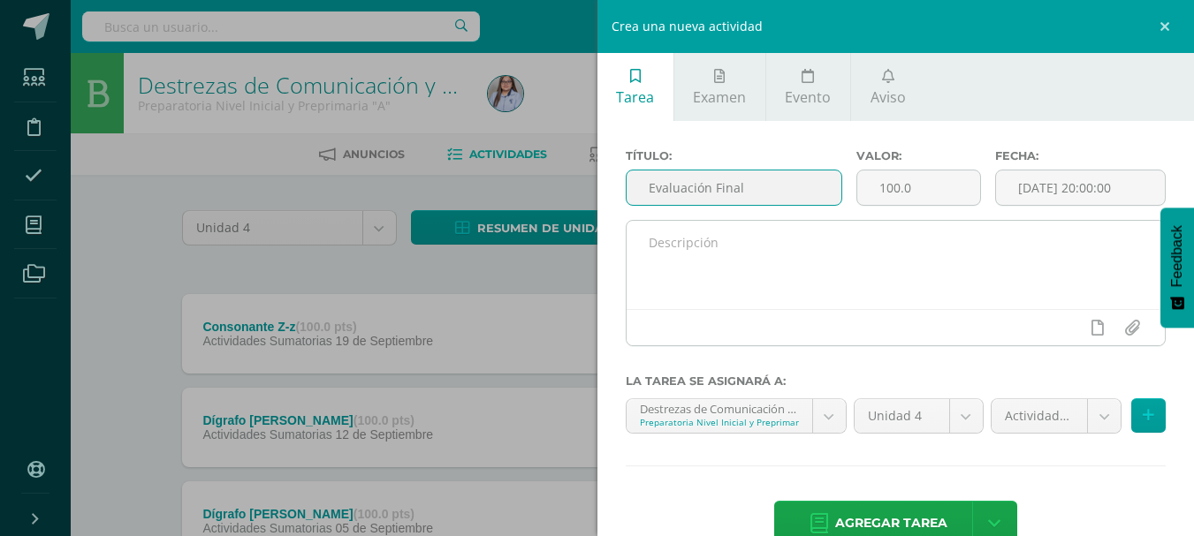
type input "Evaluación Final"
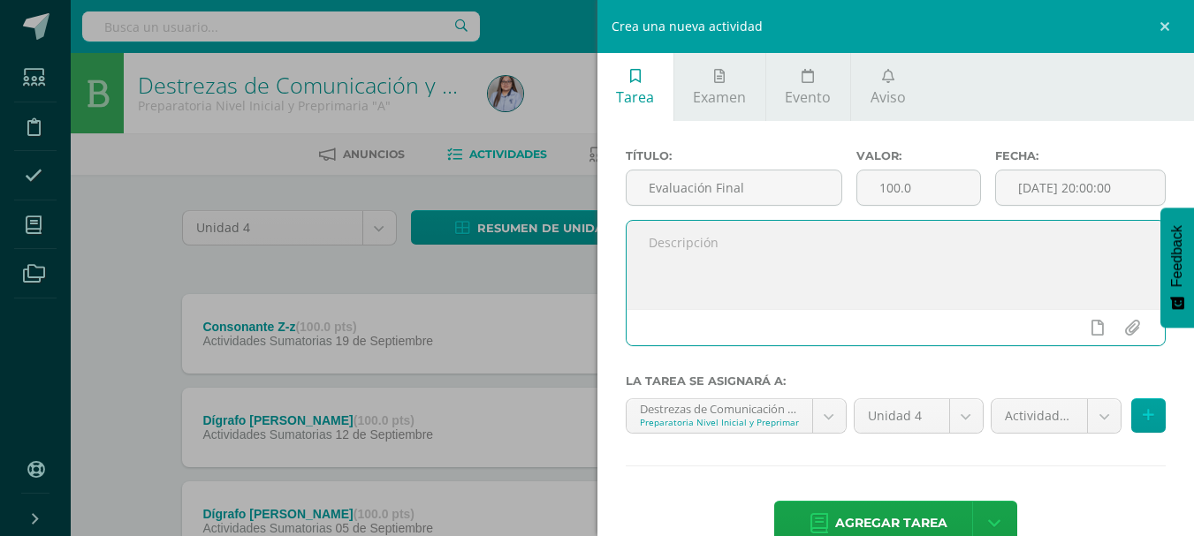
click at [773, 268] on textarea at bounding box center [895, 265] width 539 height 88
click at [681, 250] on textarea at bounding box center [895, 265] width 539 height 88
paste textarea "leer sílabas, relación oración con su dibujo, completar oraciones con la palabr…"
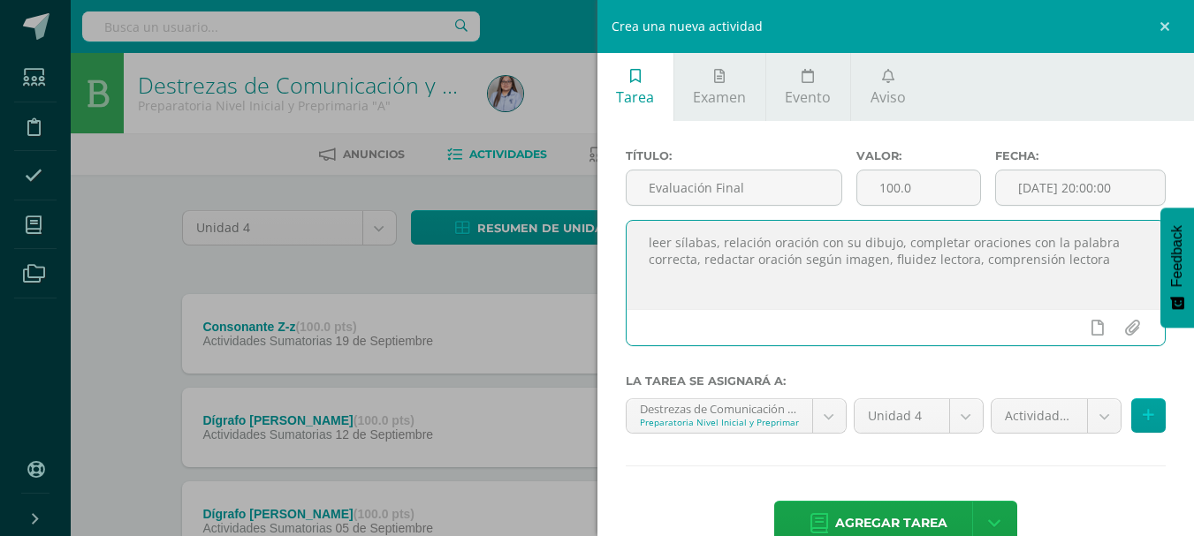
click at [668, 241] on textarea "leer sílabas, relación oración con su dibujo, completar oraciones con la palabr…" at bounding box center [895, 265] width 539 height 88
click at [949, 245] on textarea "lee sílabas, relación oración con su dibujo, completar oraciones con la palabra…" at bounding box center [895, 265] width 539 height 88
click at [759, 242] on textarea "lee sílabas, relación oración con su dibujo, completa oraciones con la palabra …" at bounding box center [895, 265] width 539 height 88
click at [750, 259] on textarea "lee sílabas, relaciona cada oración con su dibujo, completa oraciones con la pa…" at bounding box center [895, 265] width 539 height 88
click at [650, 242] on textarea "lee sílabas, relaciona cada oración con su dibujo, completa oraciones con la pa…" at bounding box center [895, 265] width 539 height 88
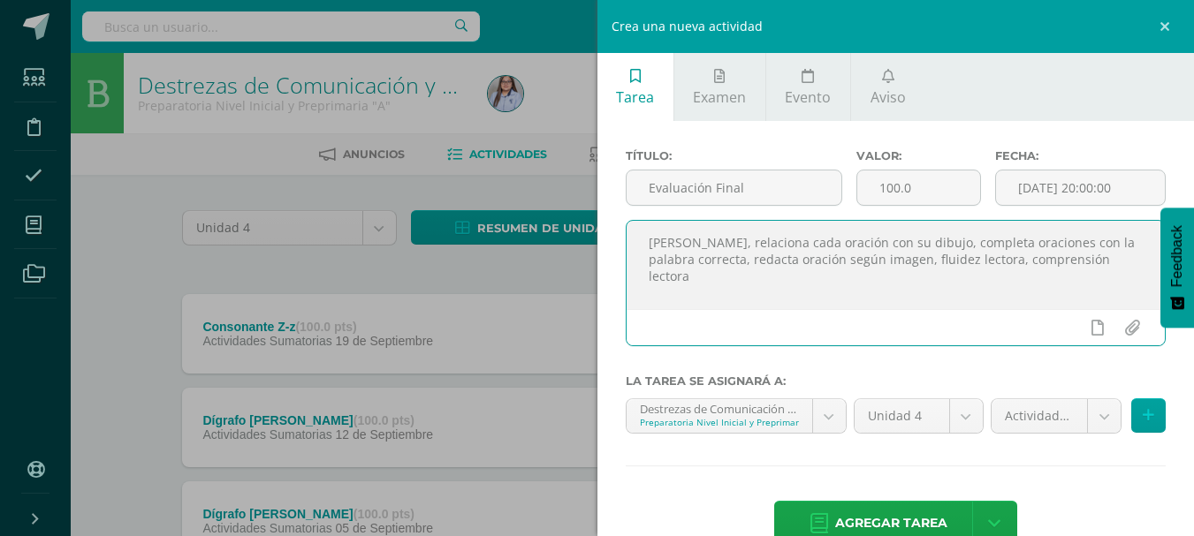
click at [723, 266] on textarea "Lee sílabas, relaciona cada oración con su dibujo, completa oraciones con la pa…" at bounding box center [895, 265] width 539 height 88
click at [702, 275] on textarea "Lee sílabas, relaciona cada oración con su dibujo, completa oraciones con la pa…" at bounding box center [895, 265] width 539 height 88
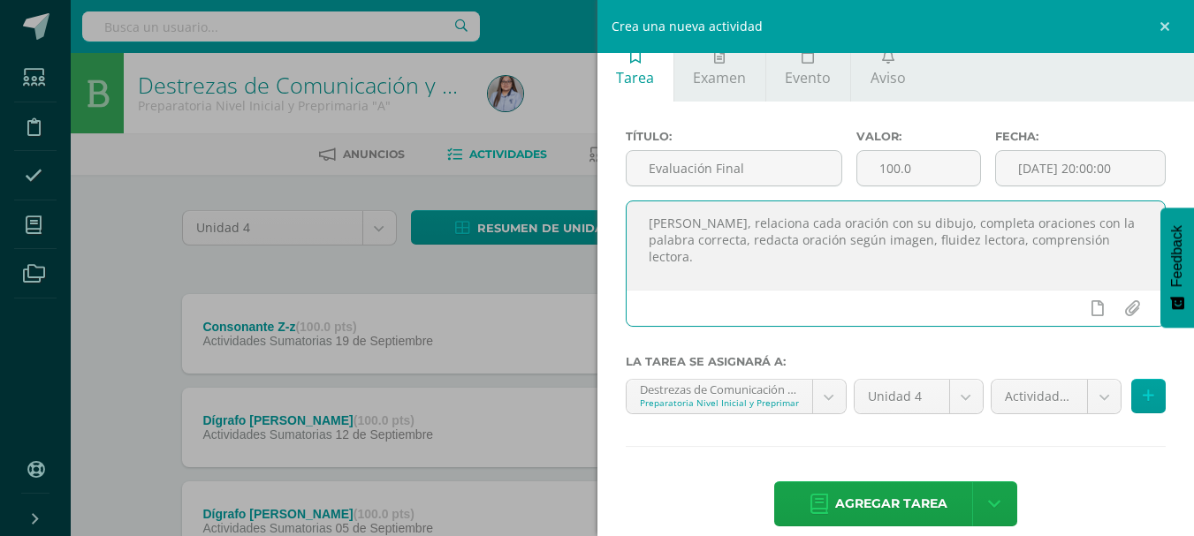
scroll to position [42, 0]
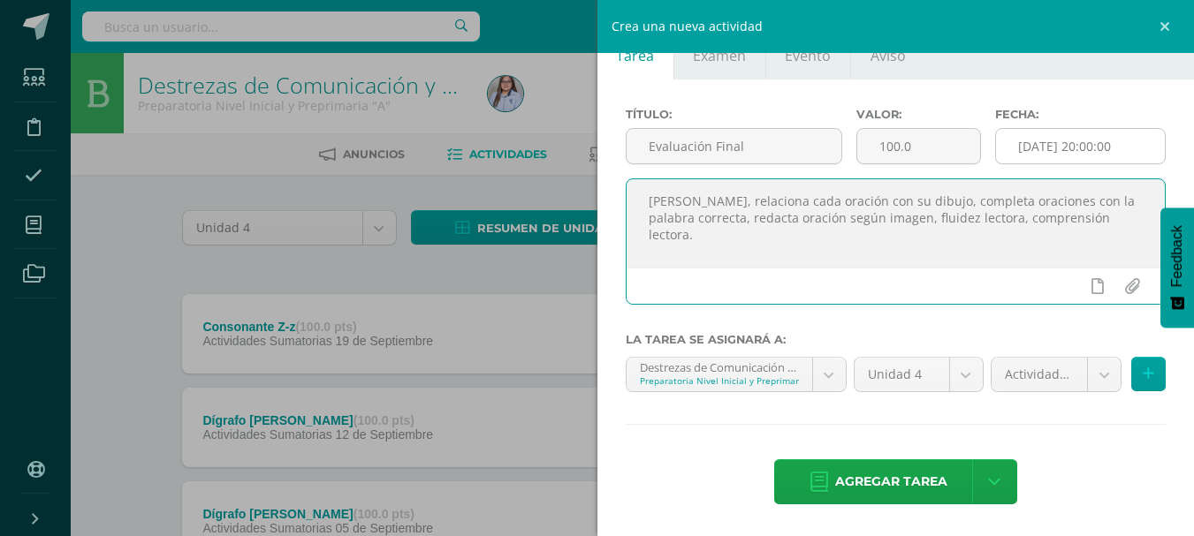
type textarea "Lee sílabas, relaciona cada oración con su dibujo, completa oraciones con la pa…"
click at [1101, 147] on input "[DATE] 20:00:00" at bounding box center [1080, 146] width 169 height 34
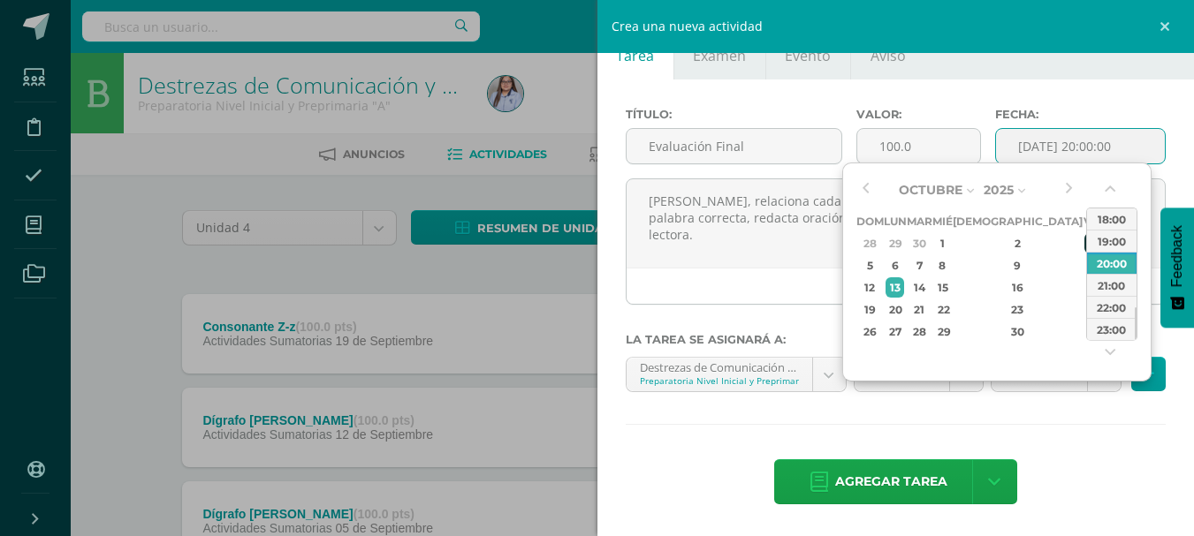
click at [1084, 248] on div "3" at bounding box center [1092, 243] width 16 height 20
click at [1116, 181] on button "button" at bounding box center [1112, 192] width 18 height 27
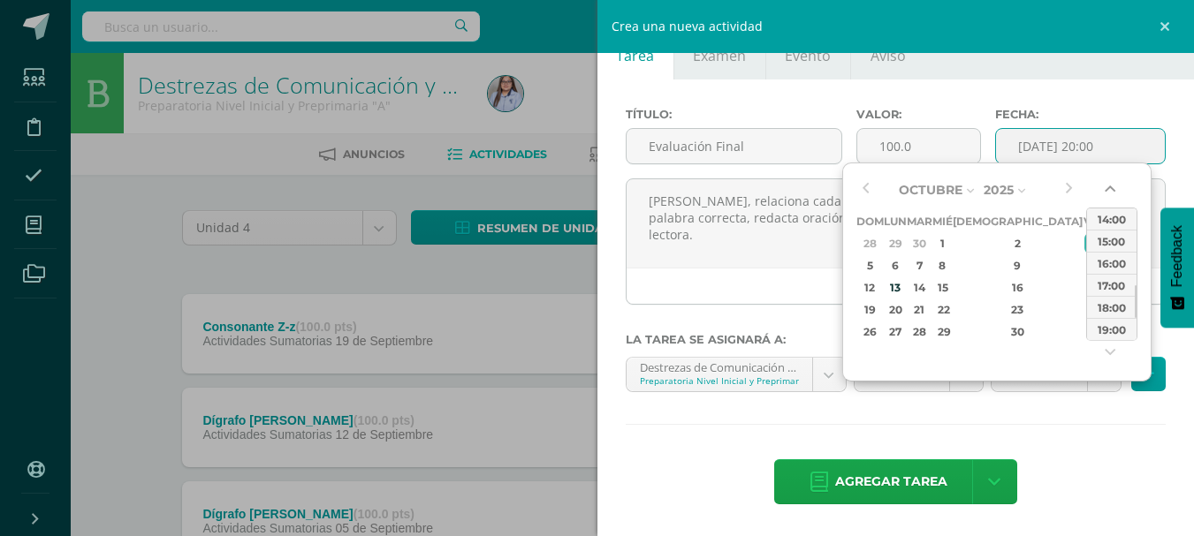
click at [1116, 181] on button "button" at bounding box center [1112, 192] width 18 height 27
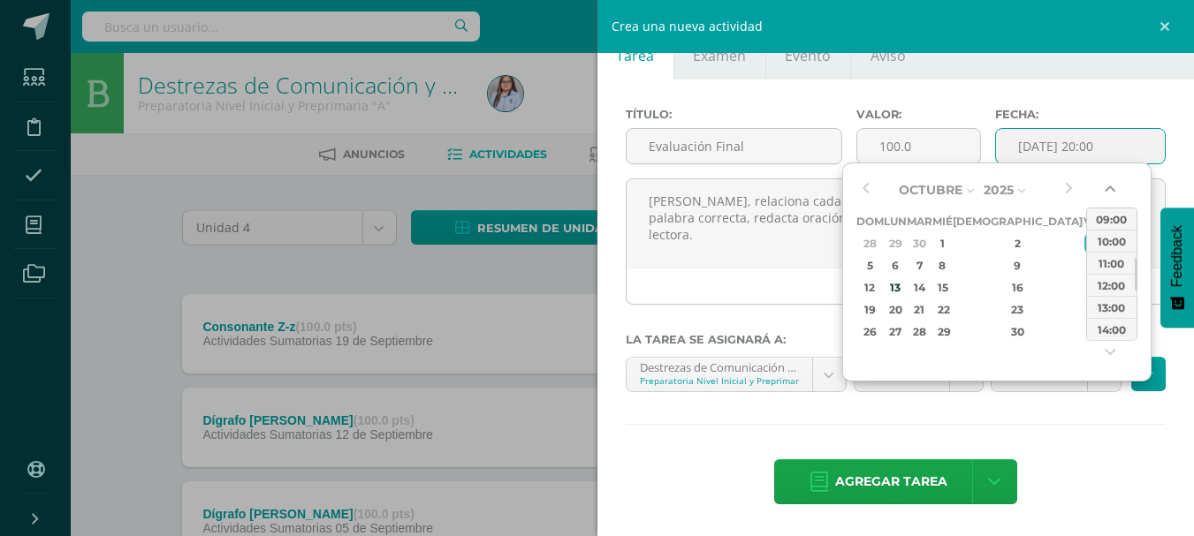
click at [1116, 181] on button "button" at bounding box center [1112, 192] width 18 height 27
click at [1104, 224] on div "08:00" at bounding box center [1111, 219] width 49 height 22
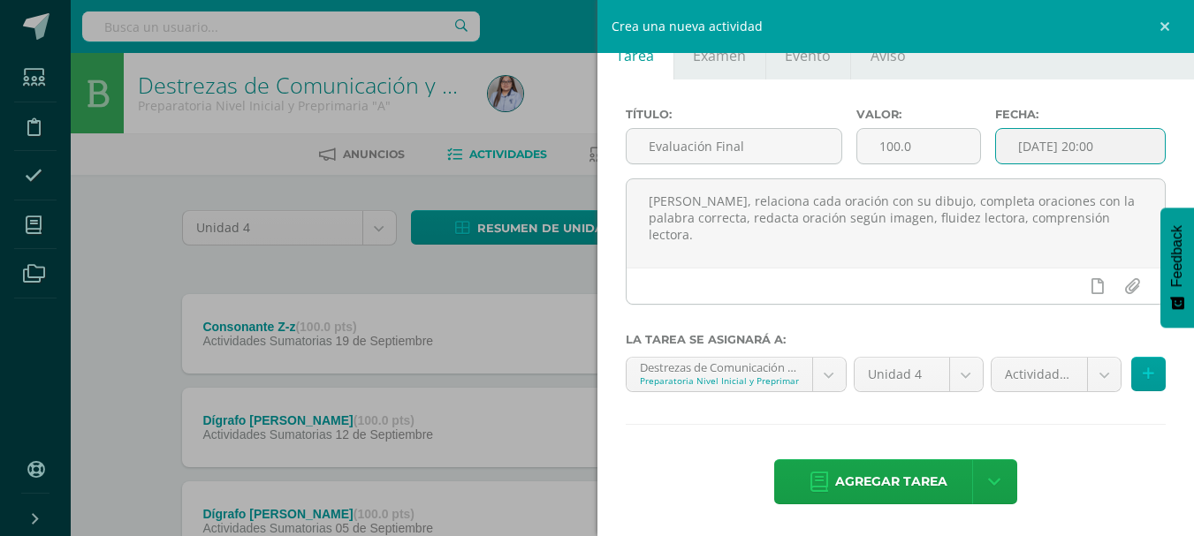
type input "2025-10-03 08:00"
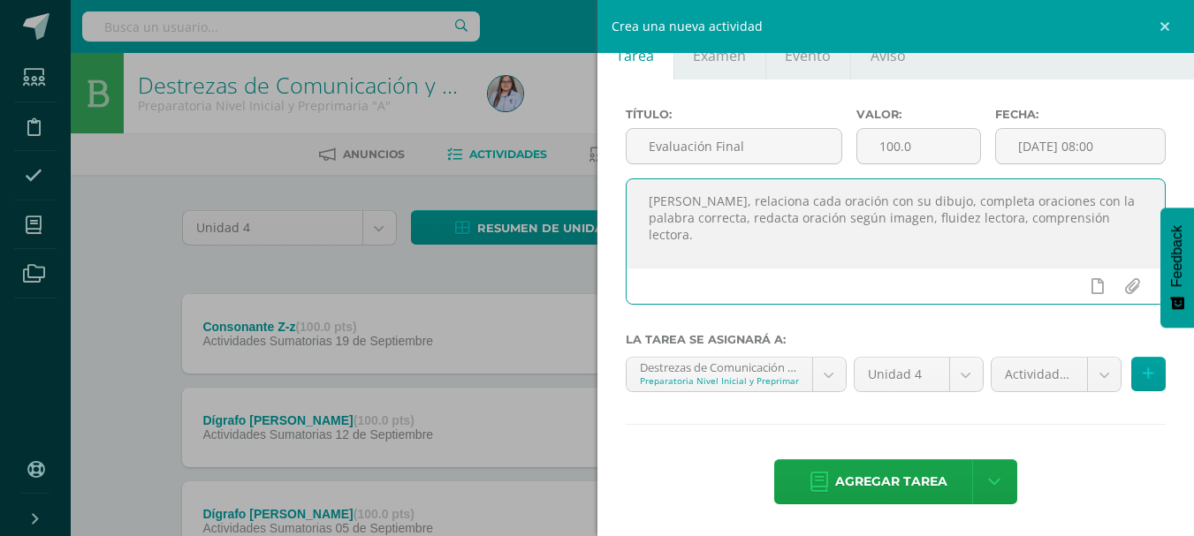
drag, startPoint x: 647, startPoint y: 201, endPoint x: 695, endPoint y: 242, distance: 63.4
click at [695, 242] on textarea "Lee sílabas, relaciona cada oración con su dibujo, completa oraciones con la pa…" at bounding box center [895, 223] width 539 height 88
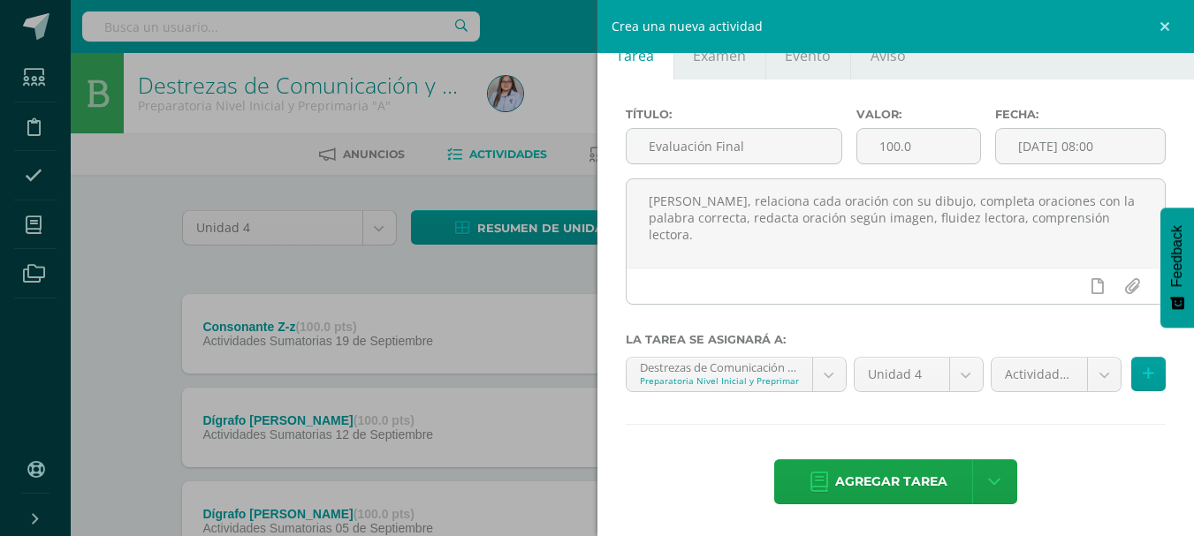
click at [1022, 429] on div "Título: Evaluación Final Valor: 100.0 Fecha: 2025-10-03 08:00 Lee sílabas, rela…" at bounding box center [895, 308] width 597 height 457
click at [856, 480] on span "Agregar tarea" at bounding box center [891, 481] width 112 height 43
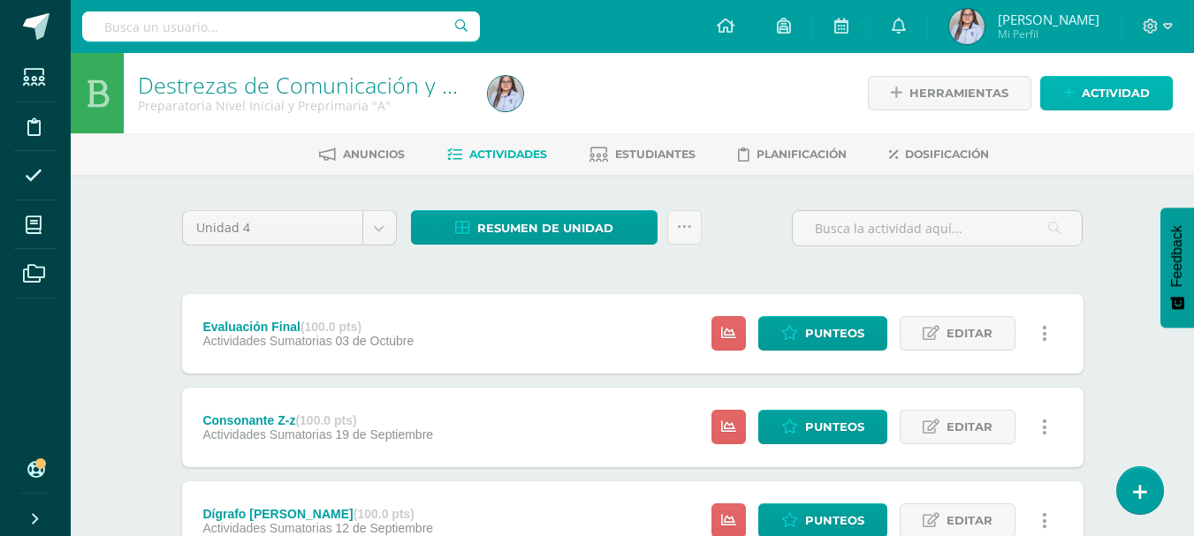
click at [1102, 94] on span "Actividad" at bounding box center [1116, 93] width 68 height 33
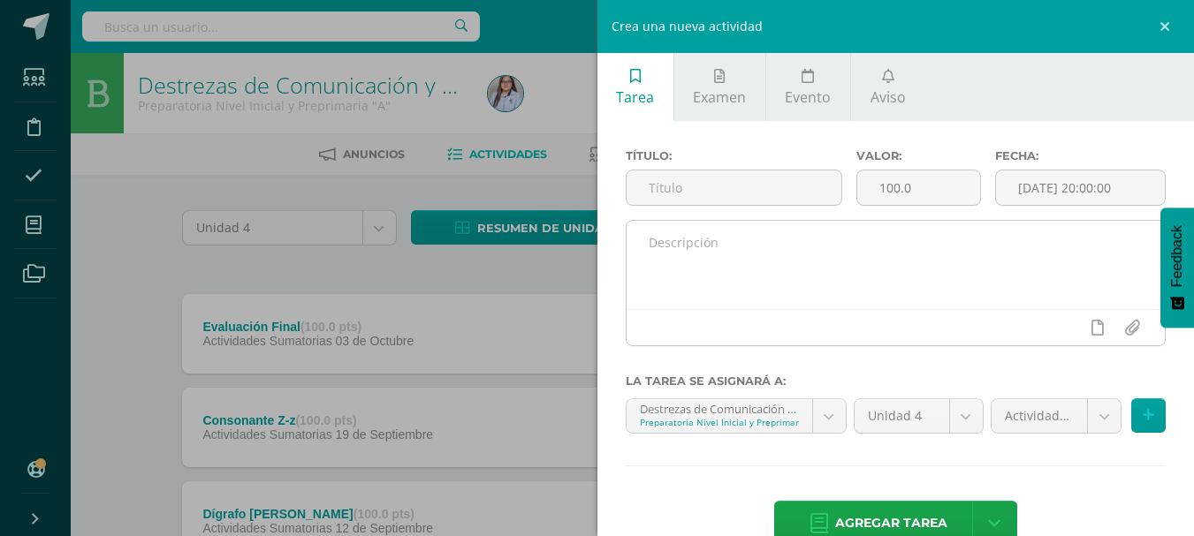
click at [718, 250] on textarea at bounding box center [895, 265] width 539 height 88
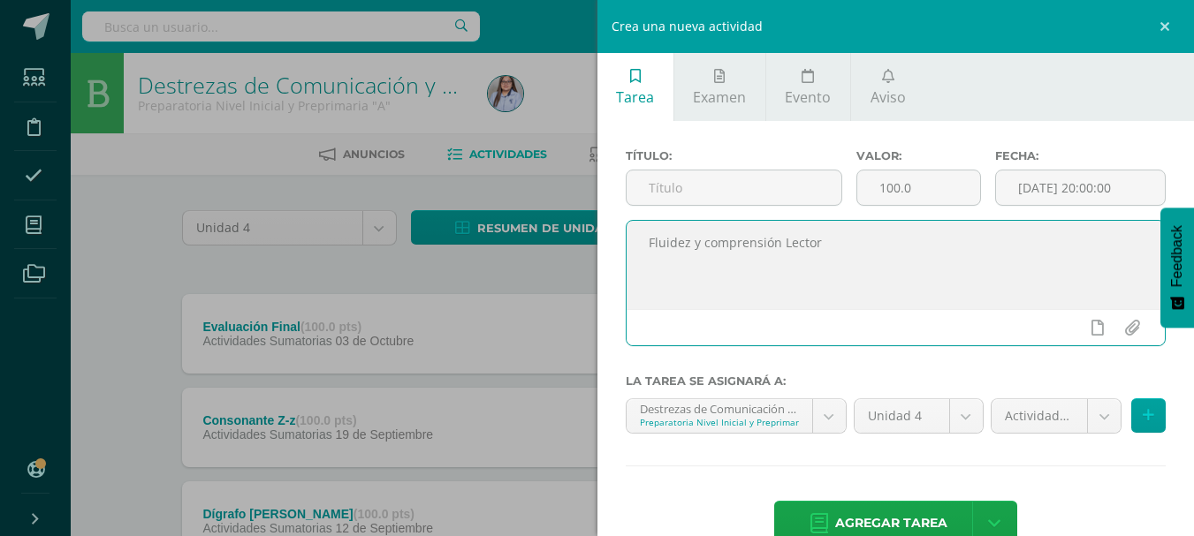
type textarea "Fluidez y comprensión [PERSON_NAME]"
drag, startPoint x: 644, startPoint y: 243, endPoint x: 822, endPoint y: 262, distance: 178.6
click at [822, 262] on textarea "Fluidez y comprensión [PERSON_NAME]" at bounding box center [895, 265] width 539 height 88
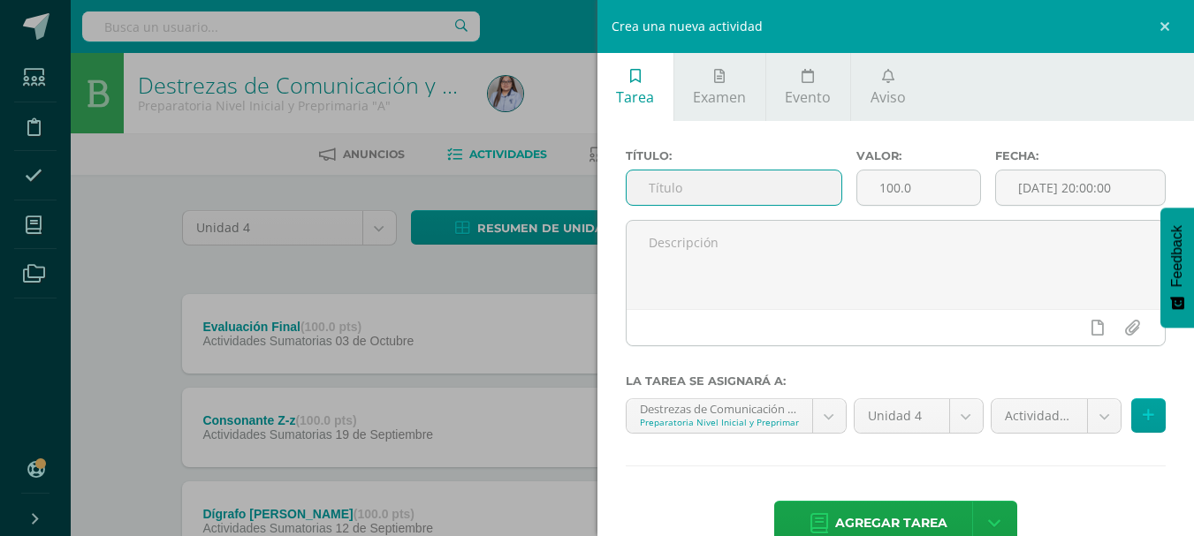
click at [759, 179] on input "text" at bounding box center [733, 188] width 215 height 34
paste input "Fluidez y comprensión [PERSON_NAME]"
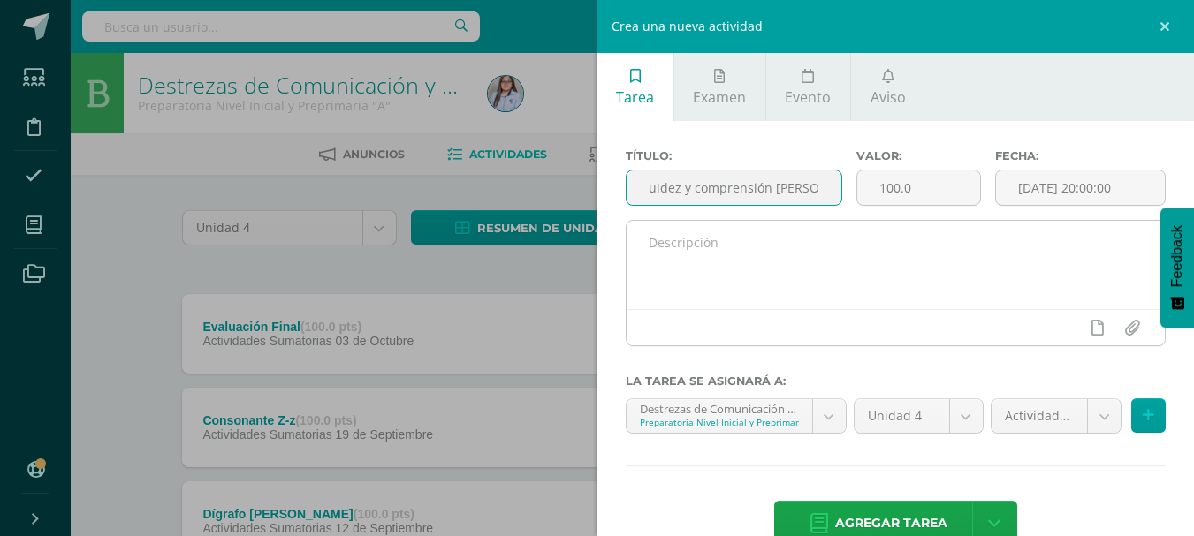
type input "Fluidez y comprensión [PERSON_NAME]"
click at [735, 257] on textarea at bounding box center [895, 265] width 539 height 88
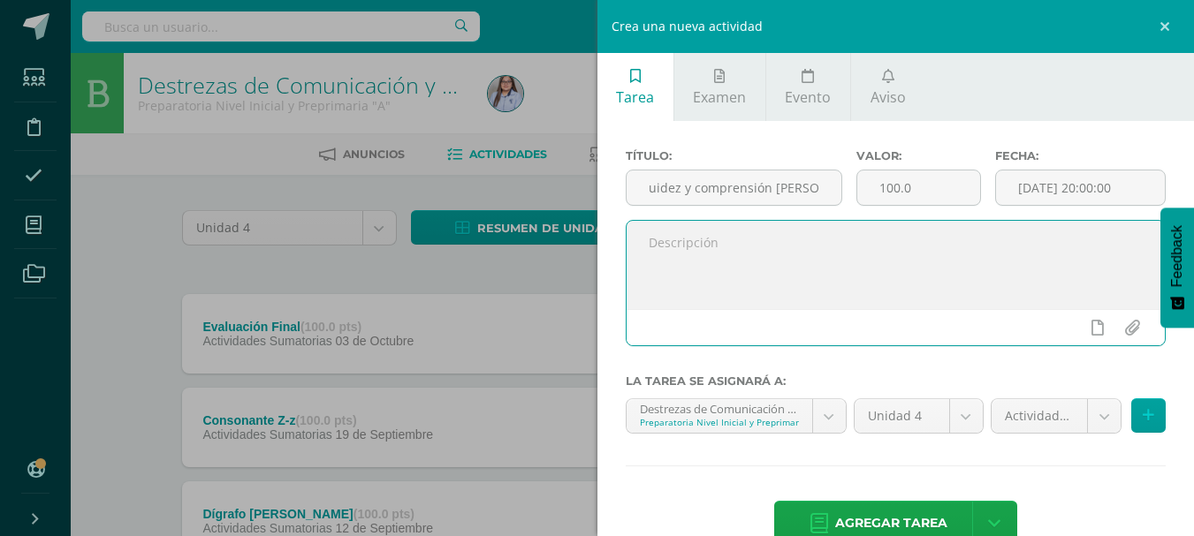
scroll to position [0, 0]
type textarea "Realiza lectura con fluidez y comprende lo que [PERSON_NAME]."
click at [1112, 190] on input "[DATE] 20:00:00" at bounding box center [1080, 188] width 169 height 34
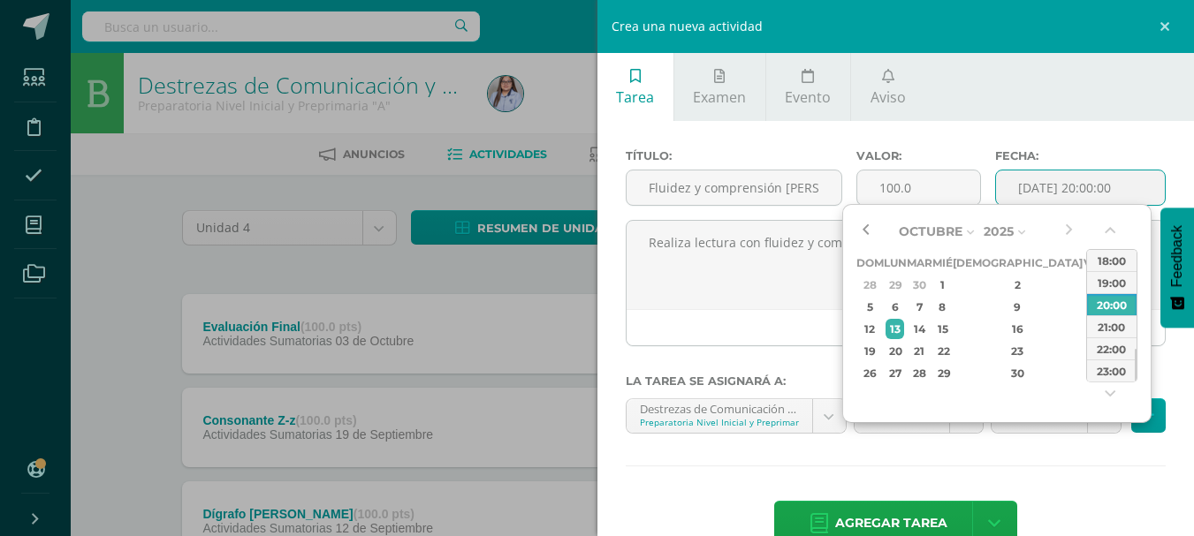
click at [864, 224] on button "button" at bounding box center [865, 231] width 18 height 27
click at [1084, 350] on div "26" at bounding box center [1092, 351] width 16 height 20
click at [1105, 232] on button "button" at bounding box center [1112, 234] width 18 height 27
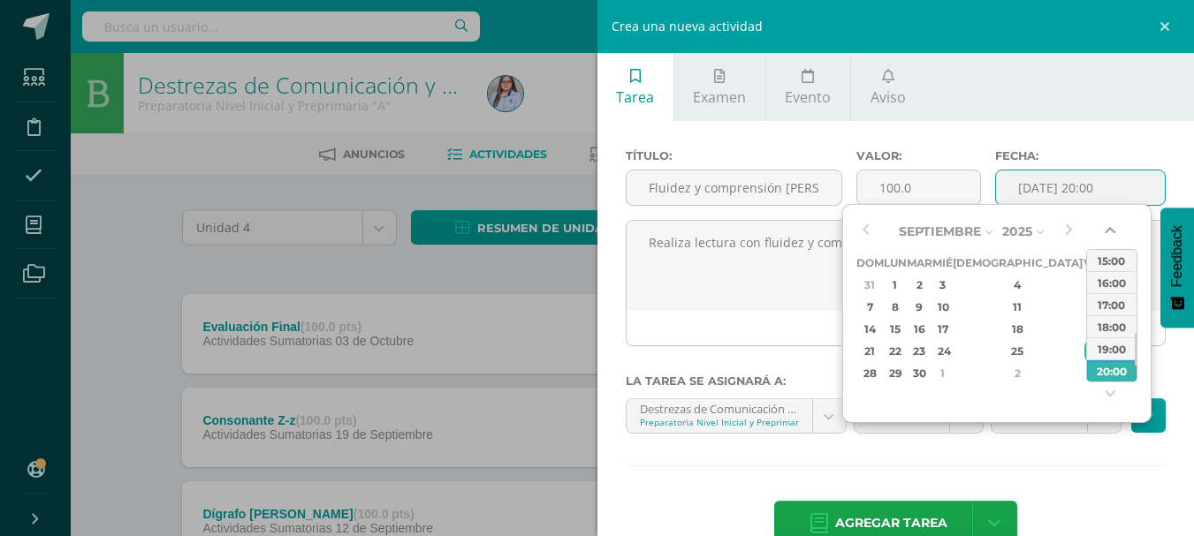
click at [1105, 232] on button "button" at bounding box center [1112, 234] width 18 height 27
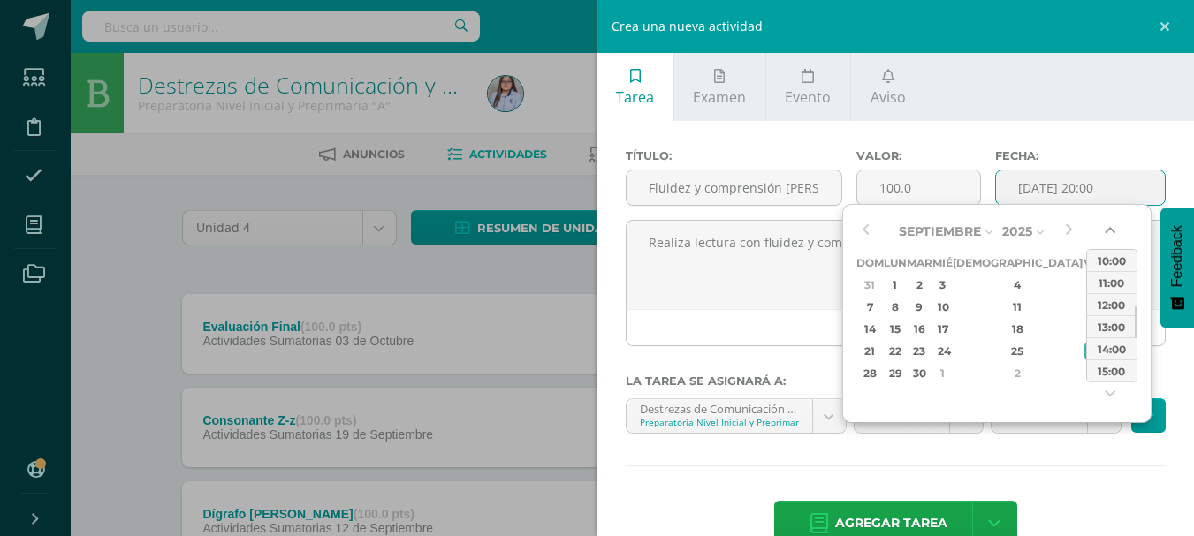
click at [1105, 232] on button "button" at bounding box center [1112, 234] width 18 height 27
click at [1106, 261] on div "08:00" at bounding box center [1111, 260] width 49 height 22
type input "2025-09-26 08:00"
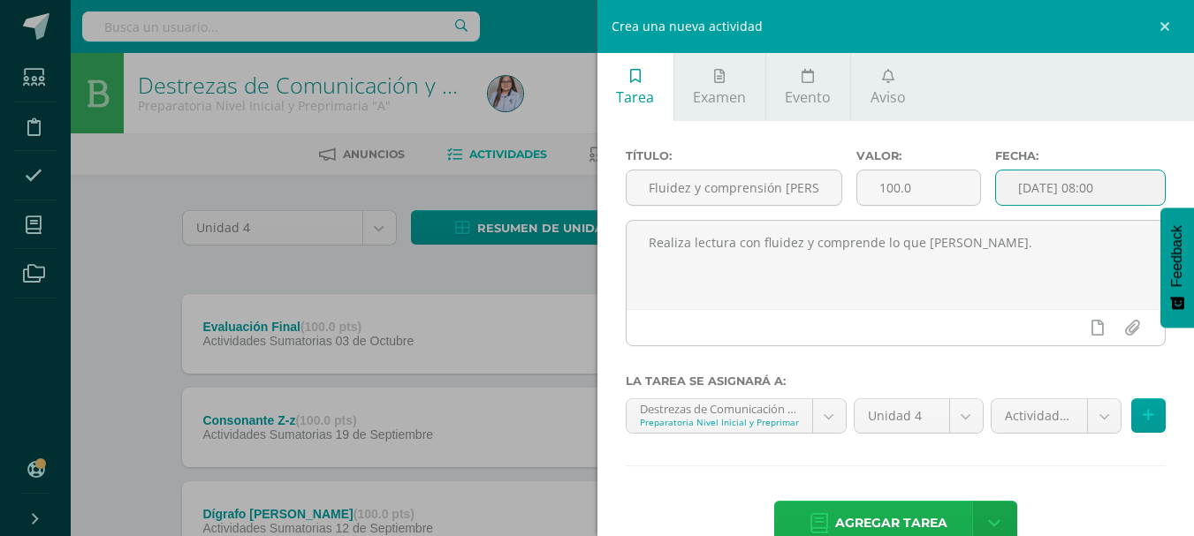
click at [879, 514] on span "Agregar tarea" at bounding box center [891, 523] width 112 height 43
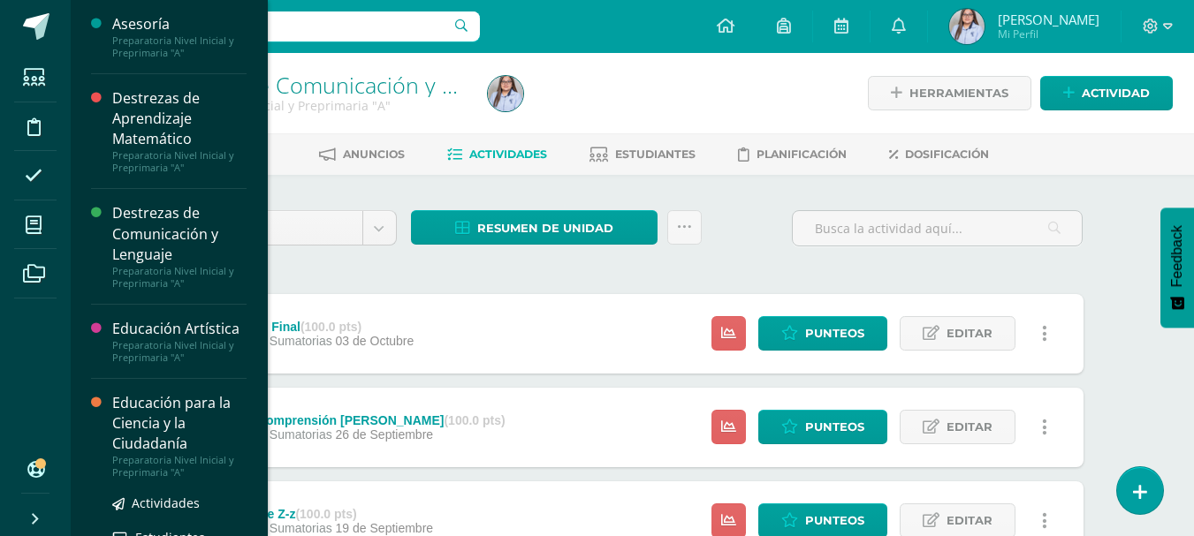
click at [160, 426] on div "Educación para la Ciencia y la Ciudadanía" at bounding box center [179, 423] width 134 height 61
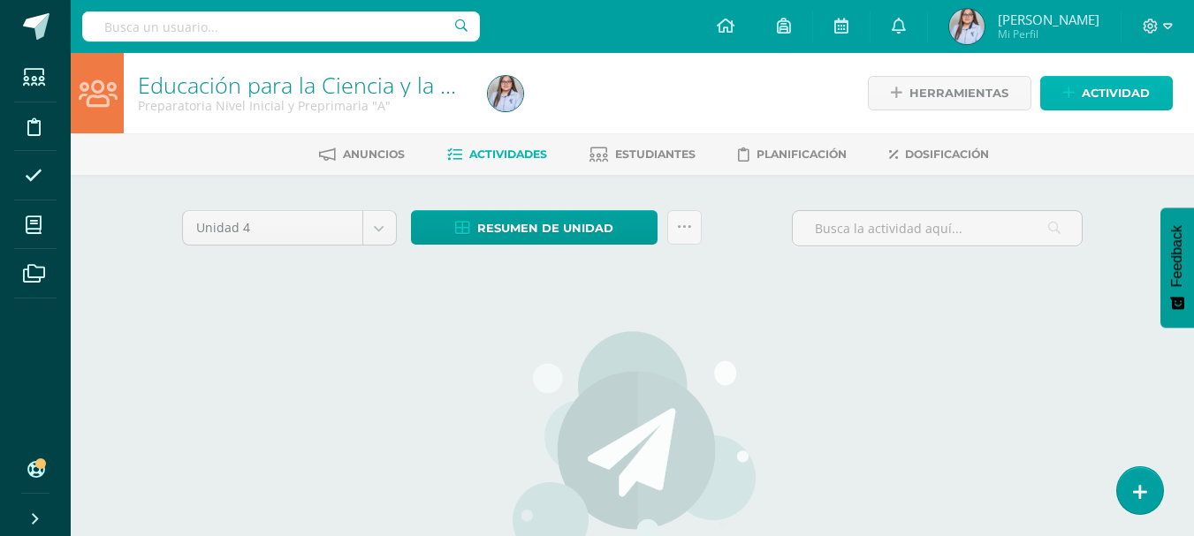
click at [1117, 88] on span "Actividad" at bounding box center [1116, 93] width 68 height 33
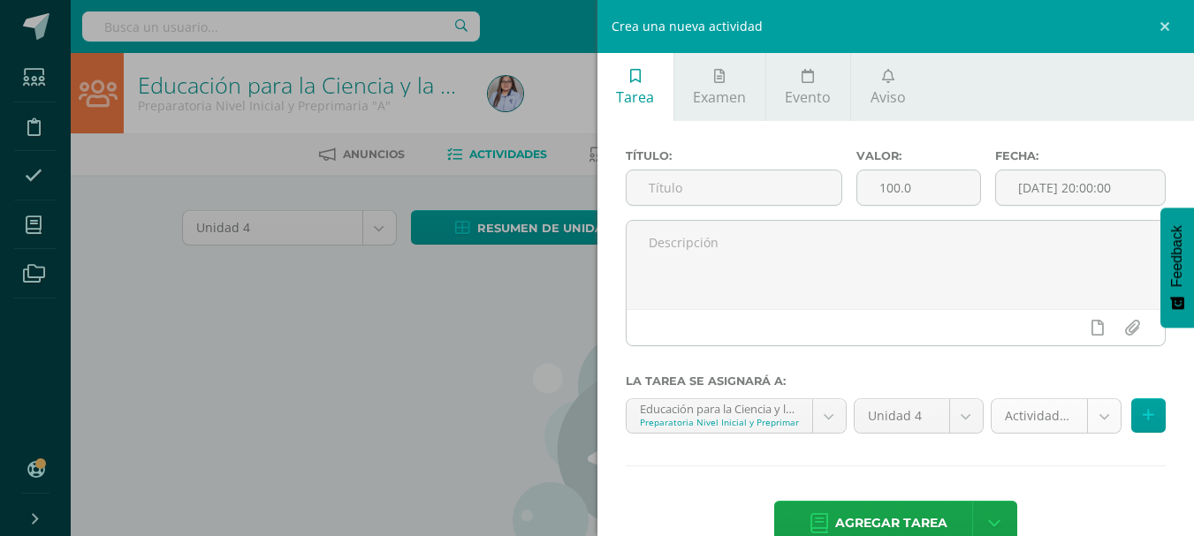
click at [1082, 421] on body "Estudiantes Disciplina Asistencia Mis cursos Archivos Soporte Ayuda Reportar un…" at bounding box center [597, 379] width 1194 height 759
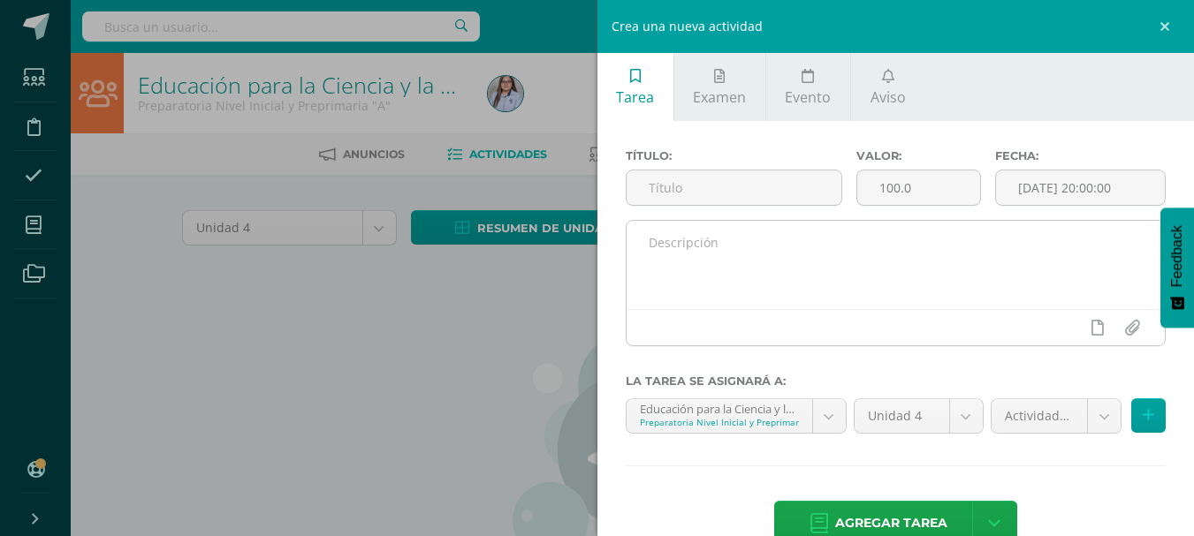
click at [714, 251] on textarea at bounding box center [895, 265] width 539 height 88
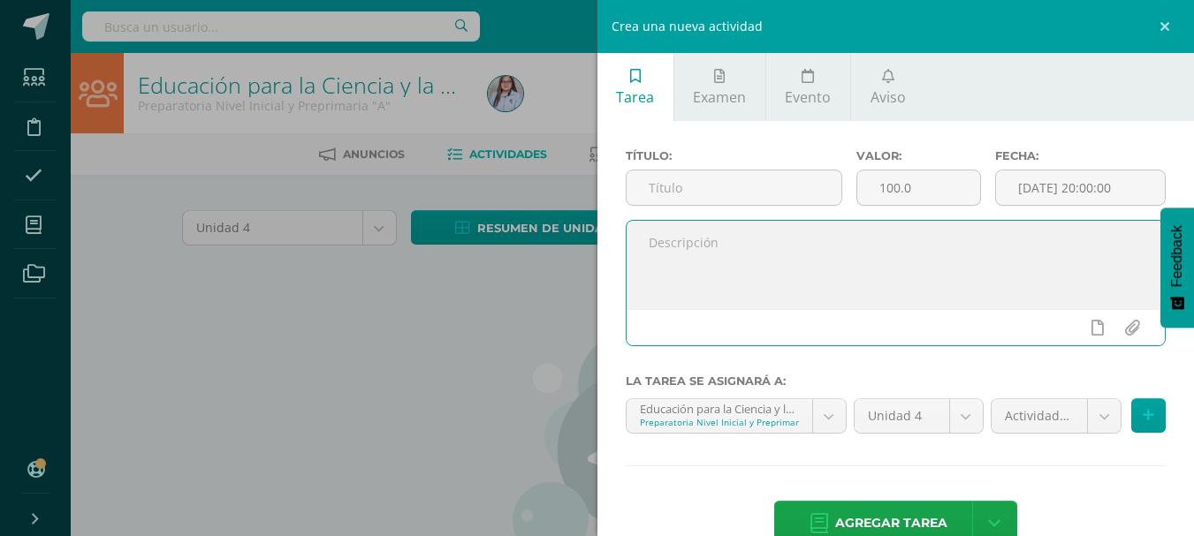
paste textarea "Clasifica y pega los transportes donde corresponden."
type textarea "Clasifica y pega los transportes donde corresponden."
click at [679, 190] on input "text" at bounding box center [733, 188] width 215 height 34
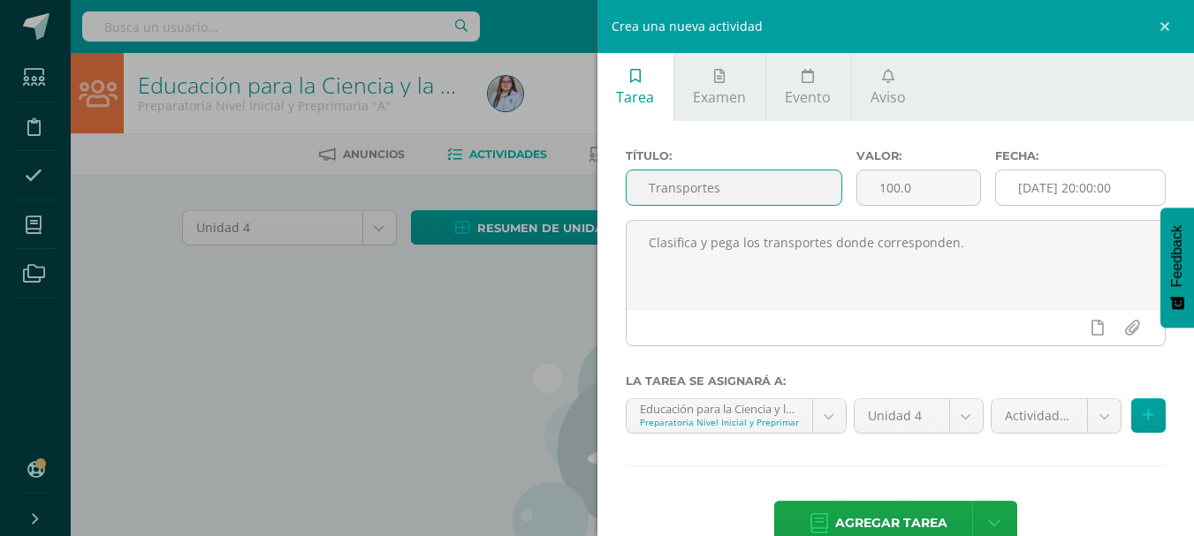
type input "Transportes"
click at [1128, 187] on input "[DATE] 20:00:00" at bounding box center [1080, 188] width 169 height 34
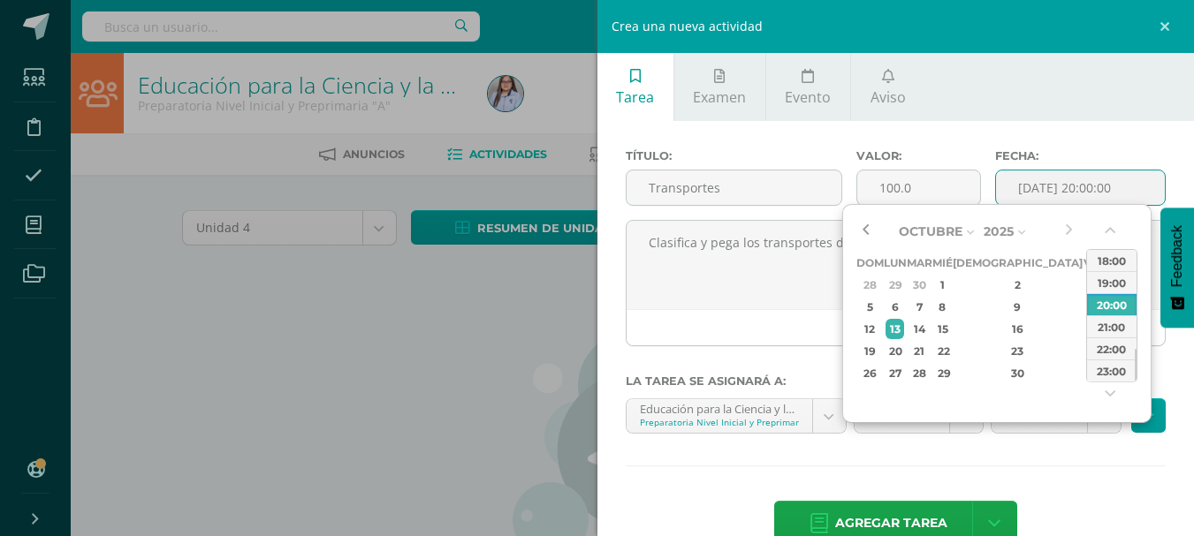
click at [870, 227] on button "button" at bounding box center [865, 231] width 18 height 27
click at [1084, 347] on div "22" at bounding box center [1092, 351] width 16 height 20
click at [1108, 229] on button "button" at bounding box center [1112, 234] width 18 height 27
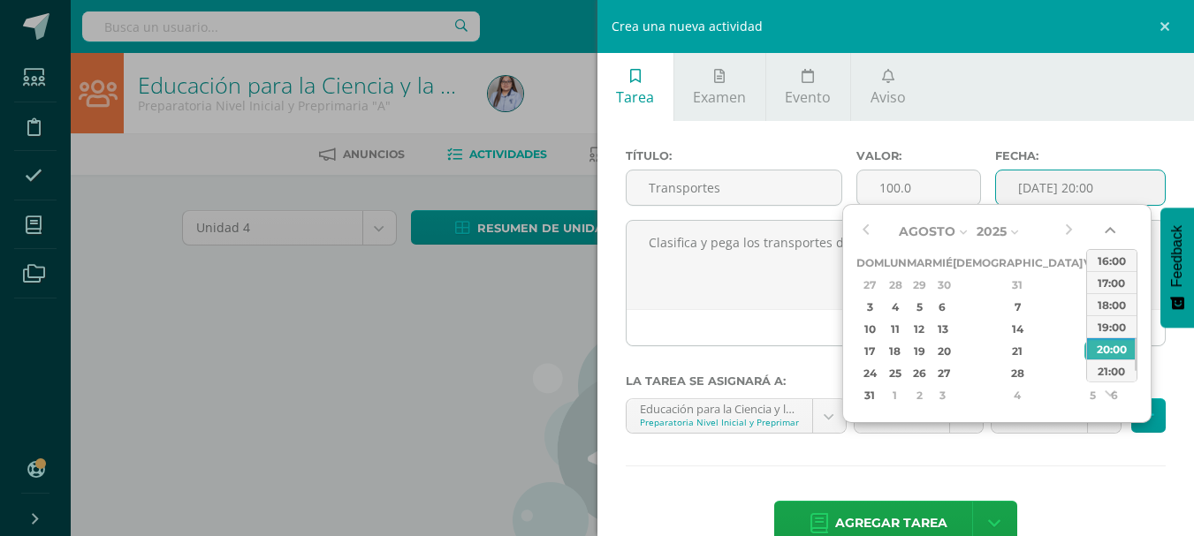
click at [1108, 229] on button "button" at bounding box center [1112, 234] width 18 height 27
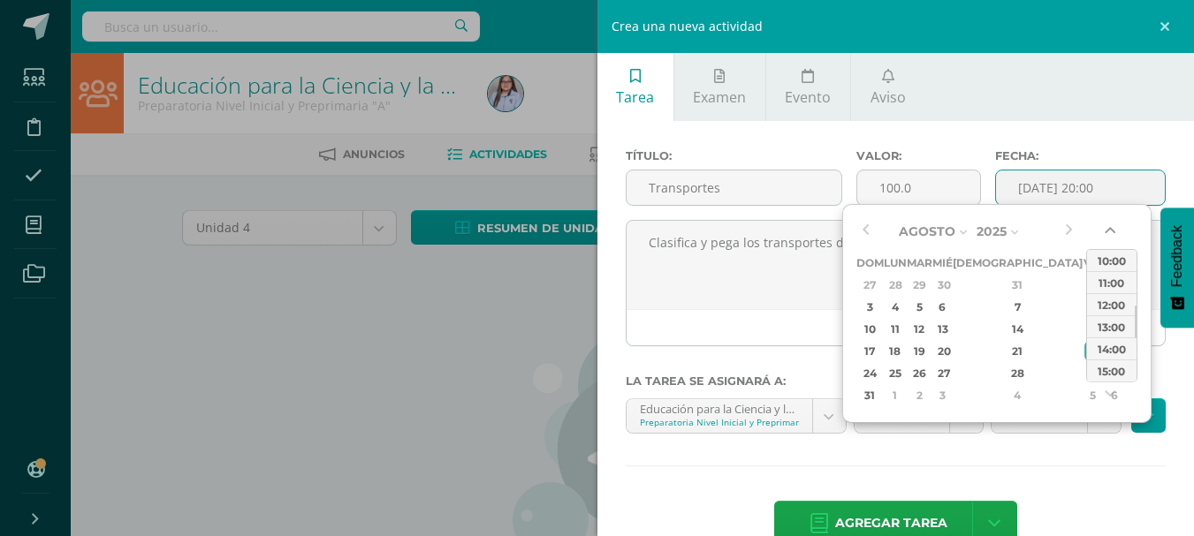
click at [1108, 229] on button "button" at bounding box center [1112, 234] width 18 height 27
click at [1107, 262] on div "08:00" at bounding box center [1111, 260] width 49 height 22
type input "2025-08-22 08:00"
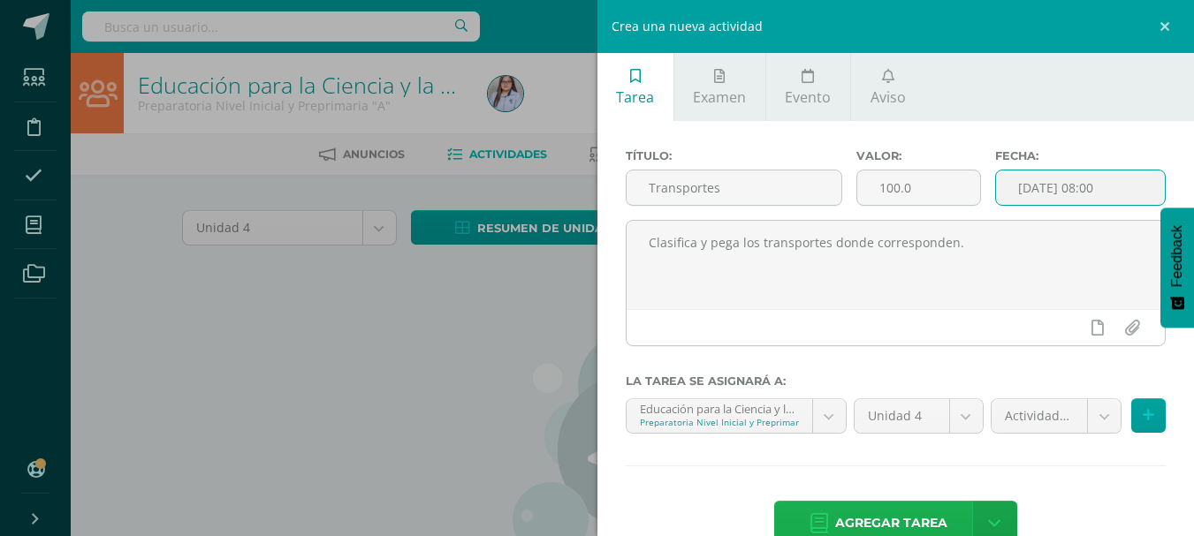
click at [859, 513] on span "Agregar tarea" at bounding box center [891, 523] width 112 height 43
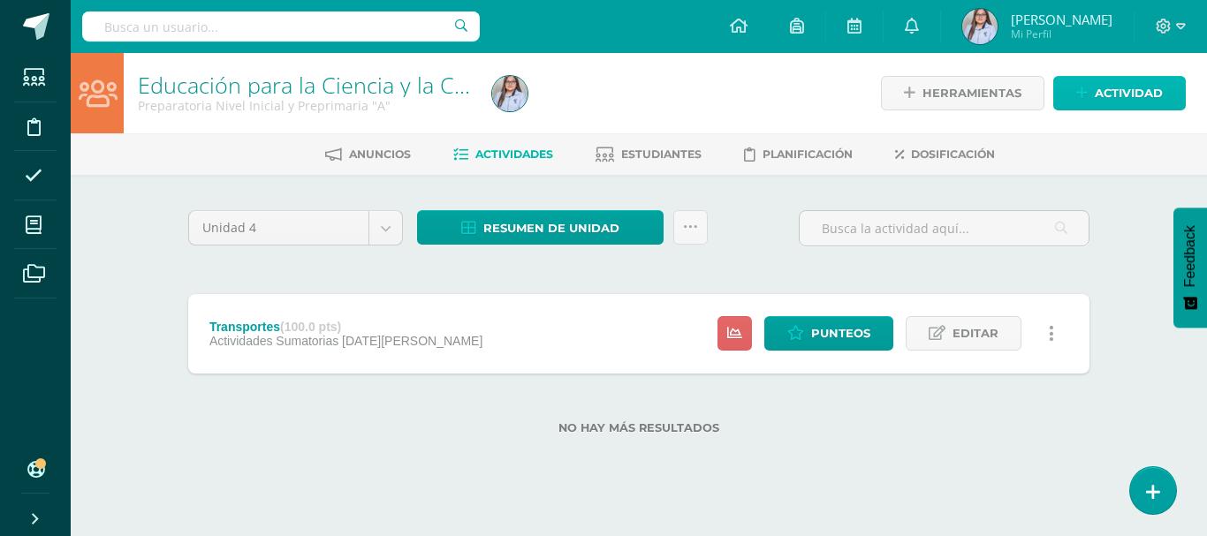
click at [1106, 86] on span "Actividad" at bounding box center [1129, 93] width 68 height 33
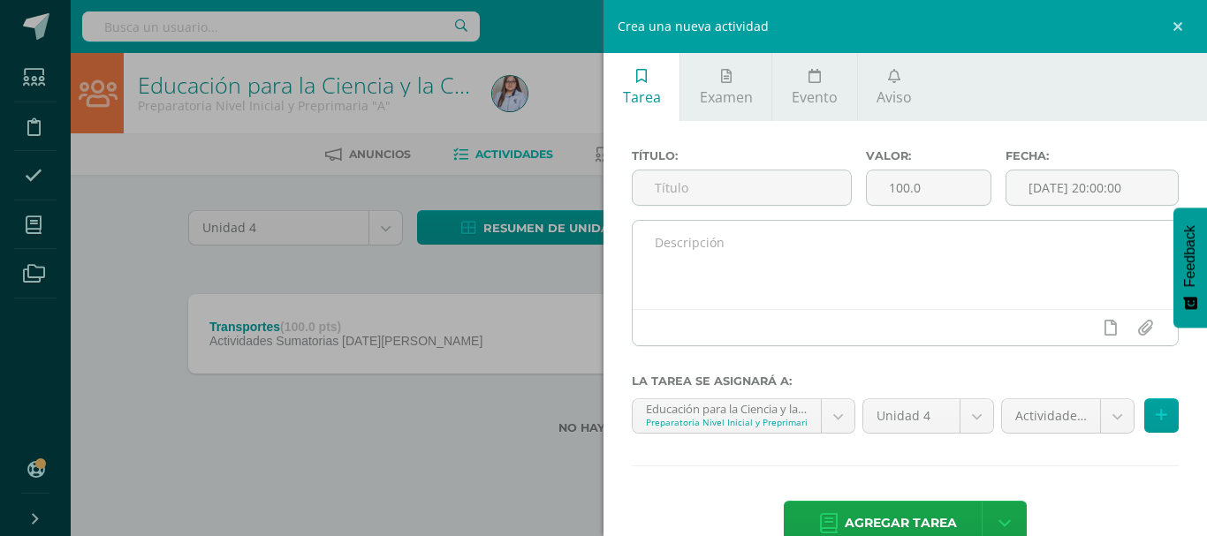
click at [799, 249] on textarea at bounding box center [905, 265] width 545 height 88
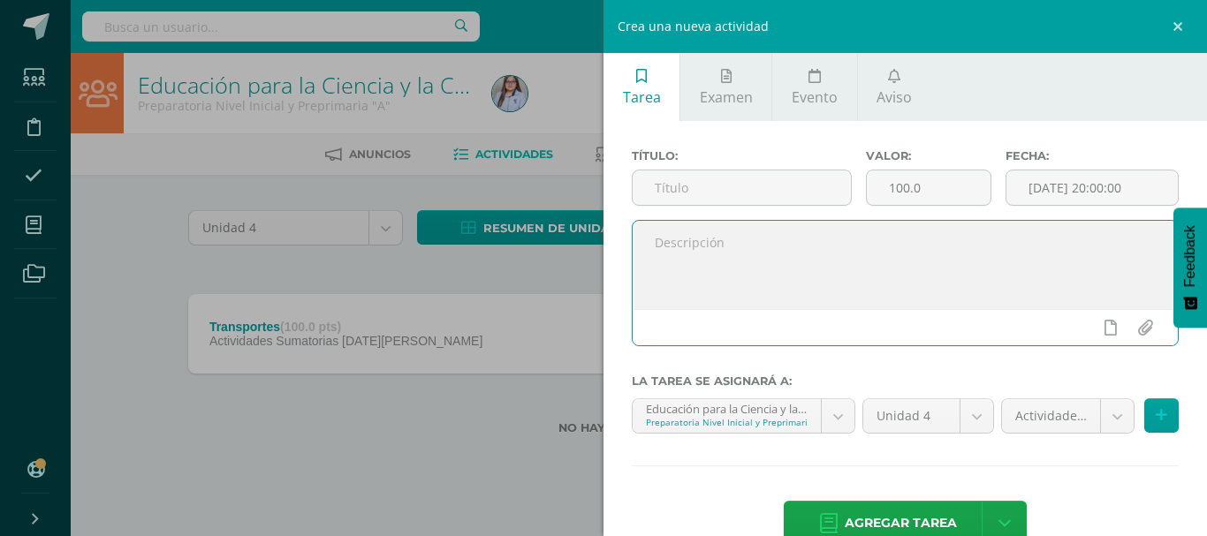
paste textarea "Identifica el significado de cada uno de los colores del semáforo. (Manualidad …"
type textarea "Identifica el significado de cada uno de los colores del semáforo. (Manualidad …"
click at [723, 184] on input "text" at bounding box center [742, 188] width 218 height 34
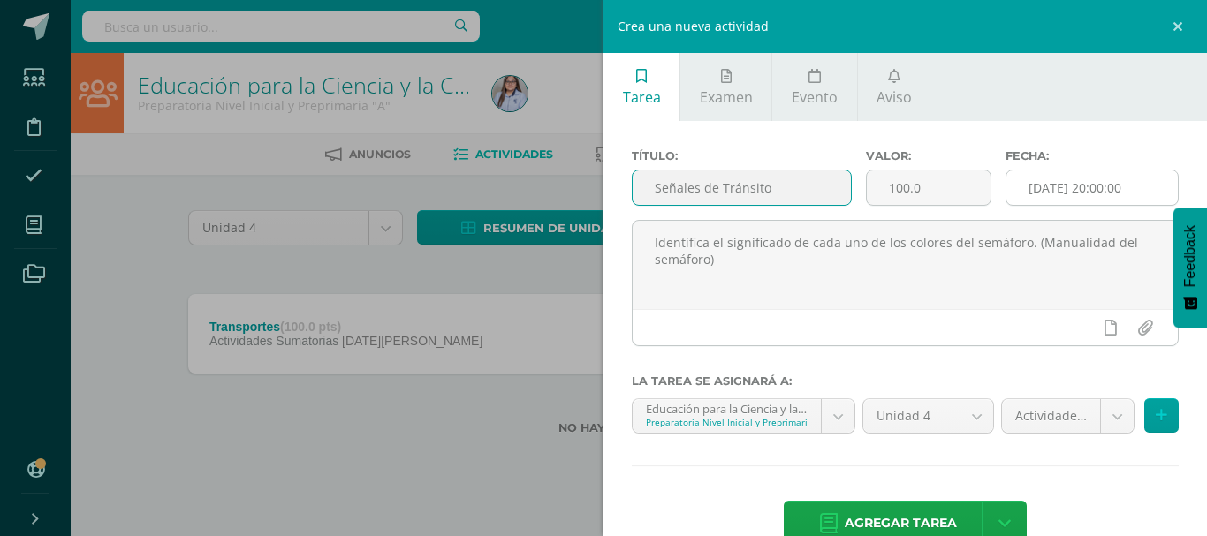
type input "Señales de Tránsito"
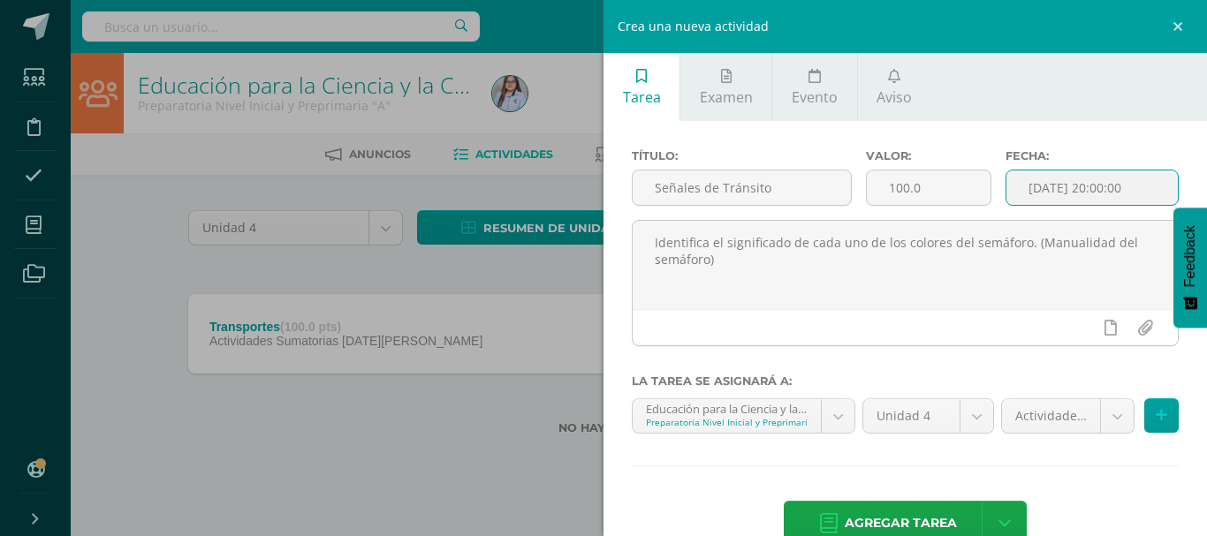
click at [1090, 187] on input "[DATE] 20:00:00" at bounding box center [1091, 188] width 171 height 34
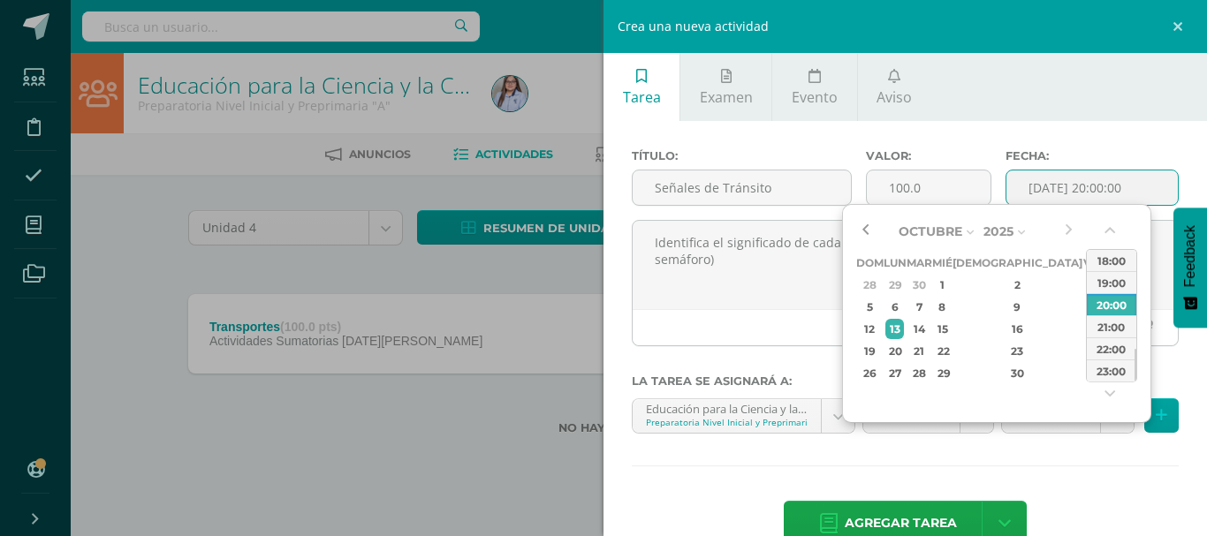
click at [866, 224] on button "button" at bounding box center [865, 231] width 18 height 27
click at [1084, 371] on div "29" at bounding box center [1092, 373] width 16 height 20
click at [1110, 232] on button "button" at bounding box center [1112, 234] width 18 height 27
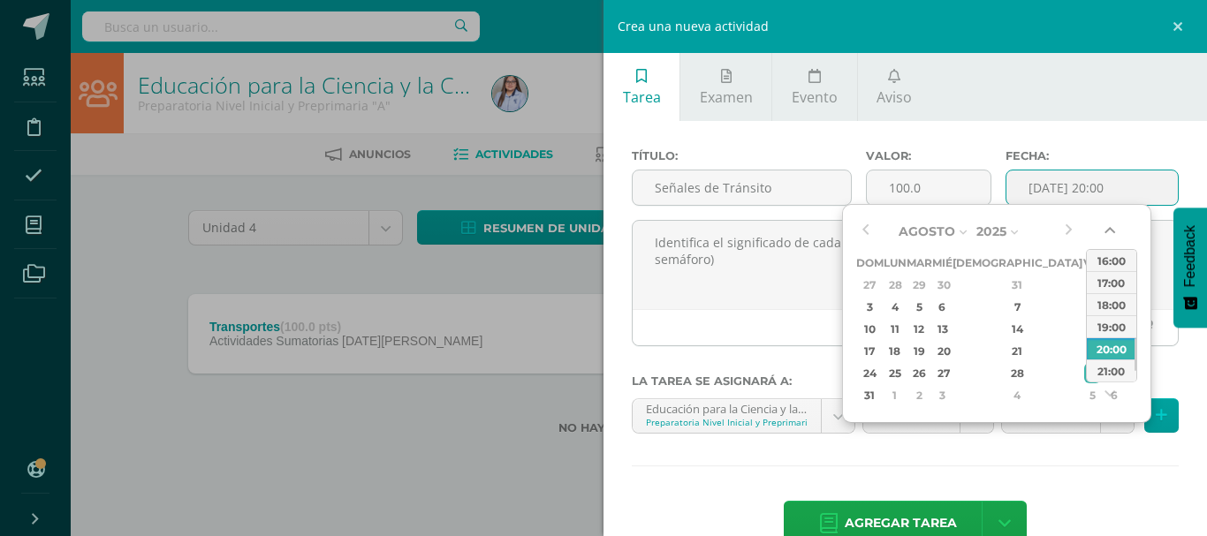
click at [1110, 232] on button "button" at bounding box center [1112, 234] width 18 height 27
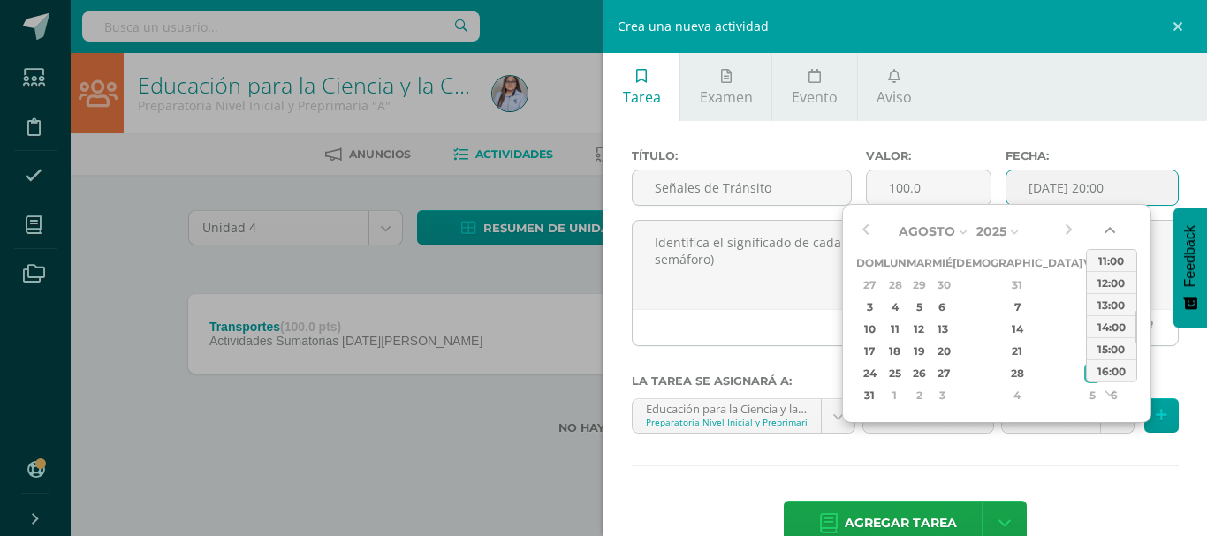
click at [1110, 232] on button "button" at bounding box center [1112, 234] width 18 height 27
click at [1110, 262] on div "08:00" at bounding box center [1111, 260] width 49 height 22
type input "2025-08-29 08:00"
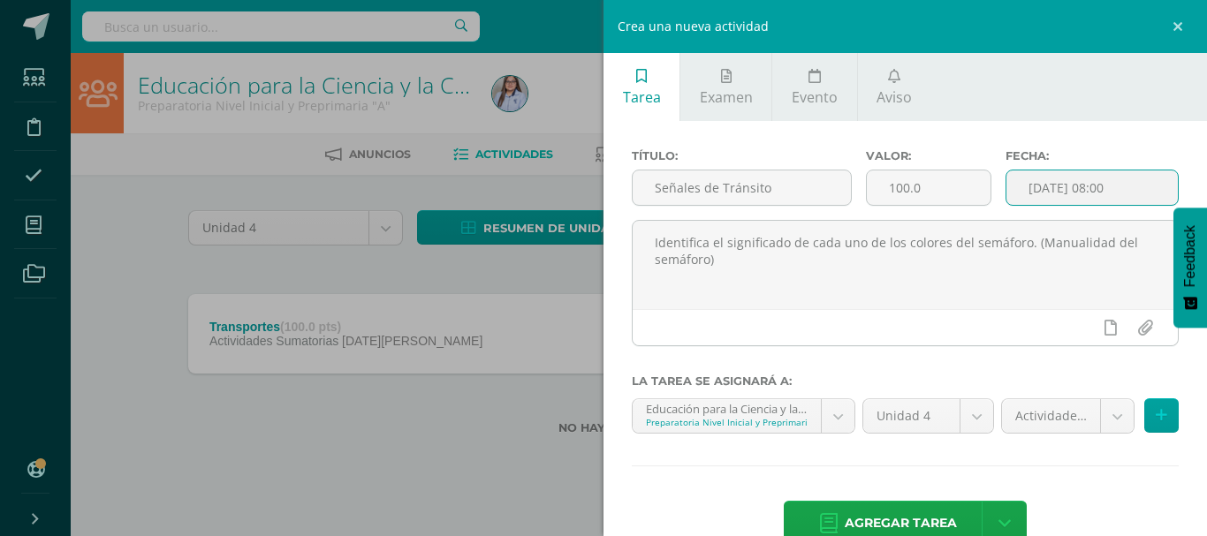
click at [1110, 262] on textarea "Identifica el significado de cada uno de los colores del semáforo. (Manualidad …" at bounding box center [905, 265] width 545 height 88
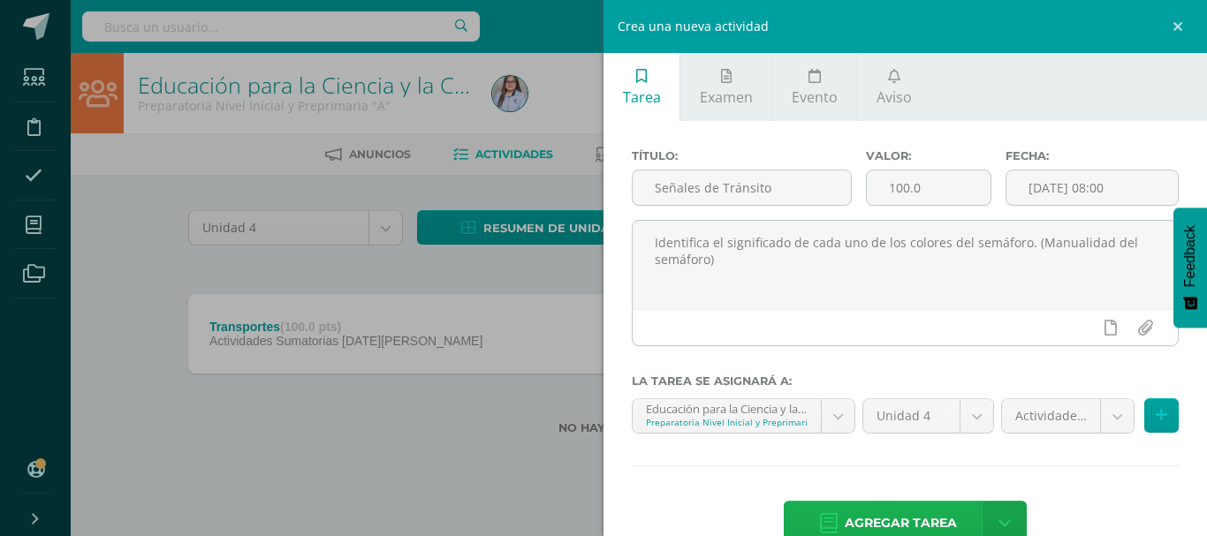
click at [871, 515] on span "Agregar tarea" at bounding box center [901, 523] width 112 height 43
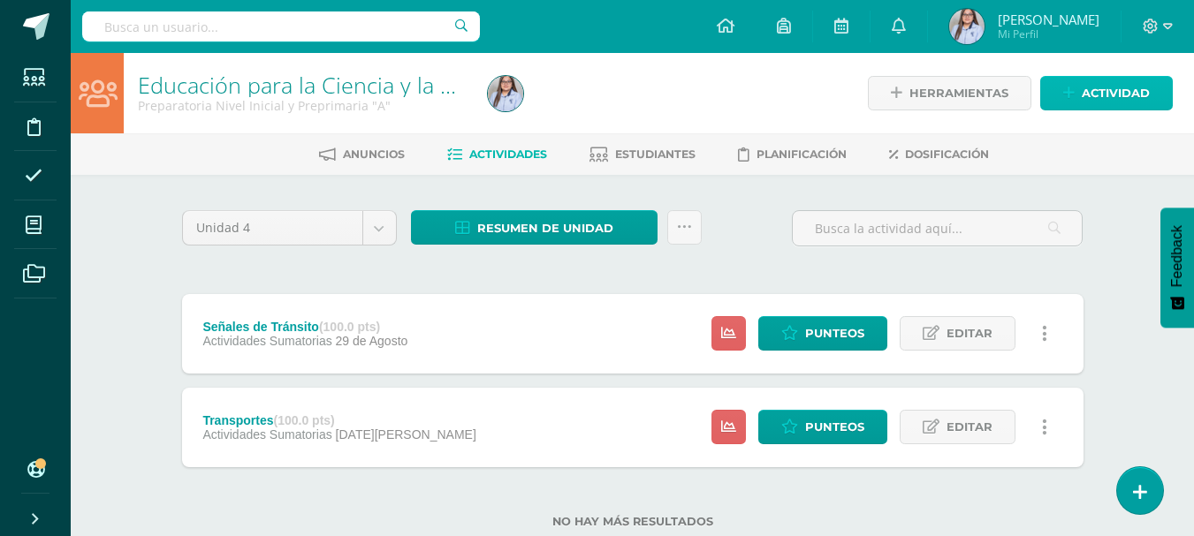
click at [1113, 99] on span "Actividad" at bounding box center [1116, 93] width 68 height 33
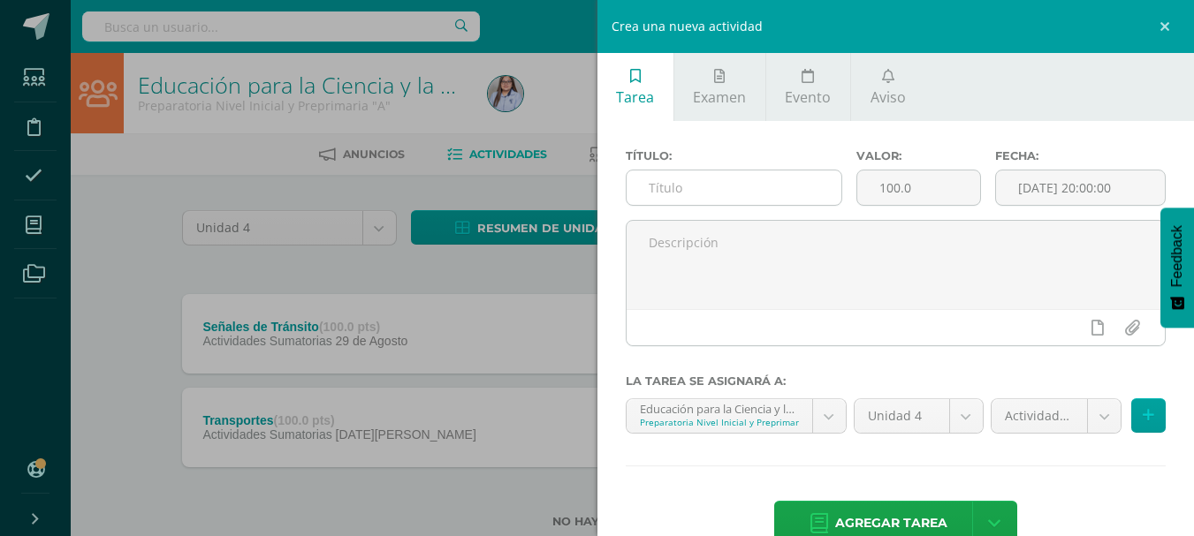
click at [797, 188] on input "text" at bounding box center [733, 188] width 215 height 34
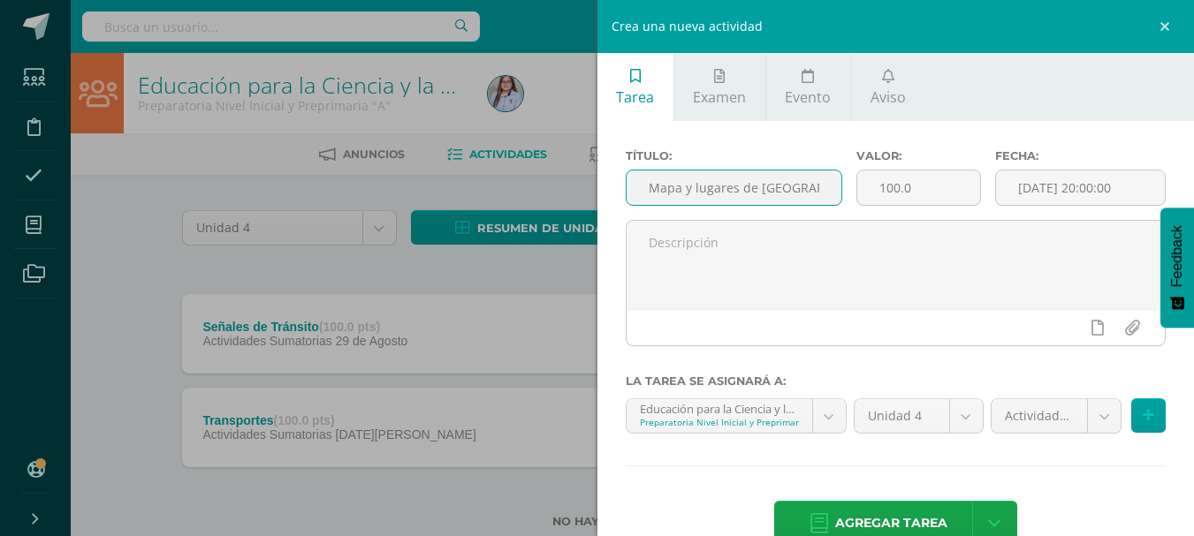
scroll to position [0, 5]
type input "Mapa y lugares de [GEOGRAPHIC_DATA]"
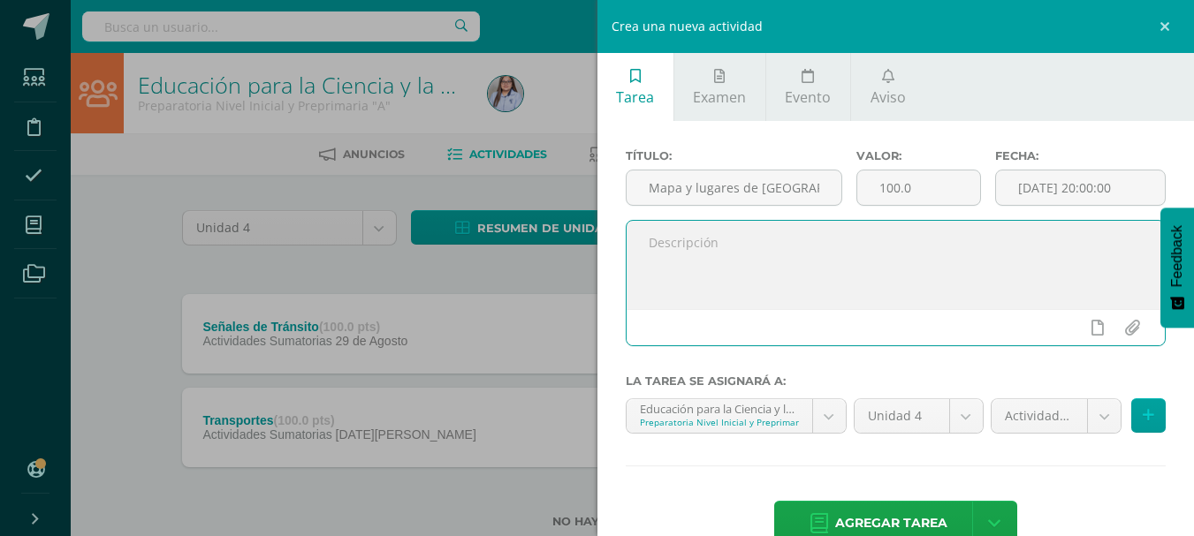
click at [756, 242] on textarea at bounding box center [895, 265] width 539 height 88
paste textarea "Pinta el mapa de [GEOGRAPHIC_DATA] y pegar algunos lugares turísticos de [GEOGR…"
type textarea "Pinta el mapa de [GEOGRAPHIC_DATA] y pegar algunos lugares turísticos de [GEOGR…"
click at [1139, 189] on input "[DATE] 20:00:00" at bounding box center [1080, 188] width 169 height 34
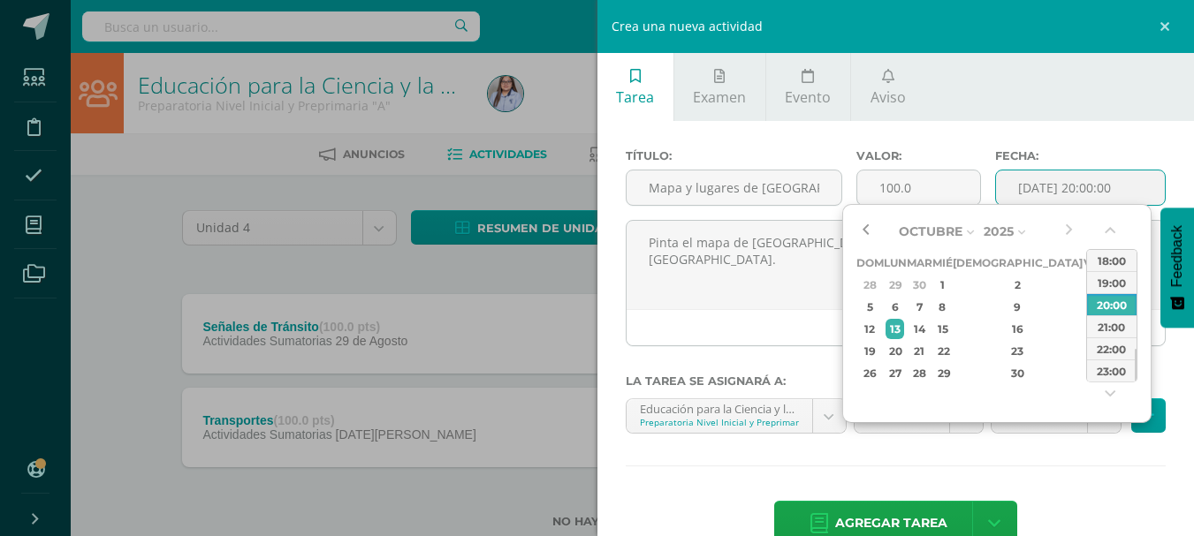
click at [868, 231] on button "button" at bounding box center [865, 231] width 18 height 27
click at [1084, 305] on div "12" at bounding box center [1092, 307] width 16 height 20
click at [1110, 232] on button "button" at bounding box center [1112, 234] width 18 height 27
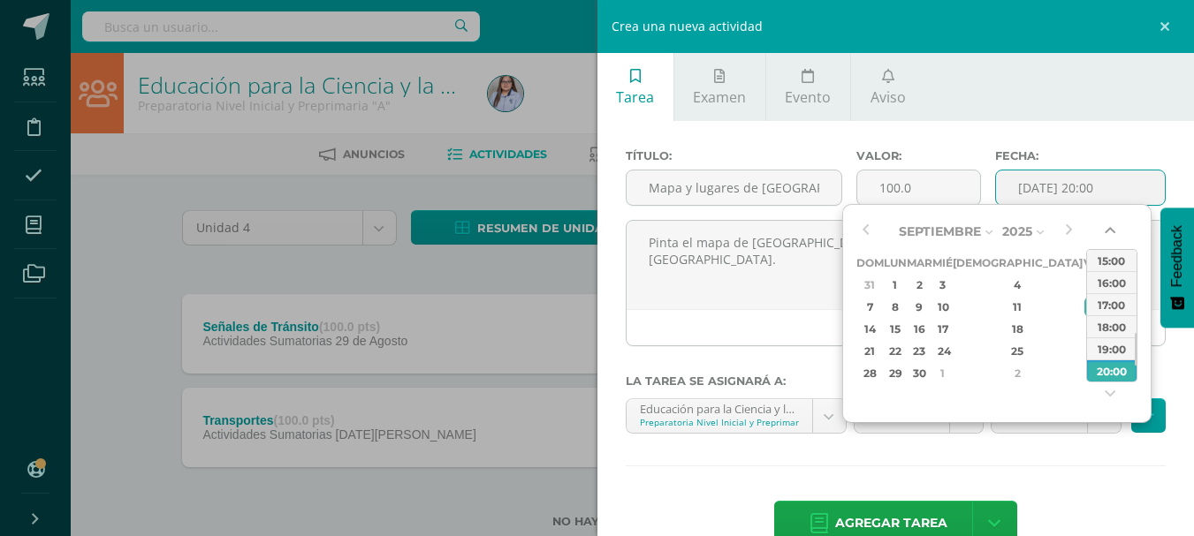
click at [1110, 232] on button "button" at bounding box center [1112, 234] width 18 height 27
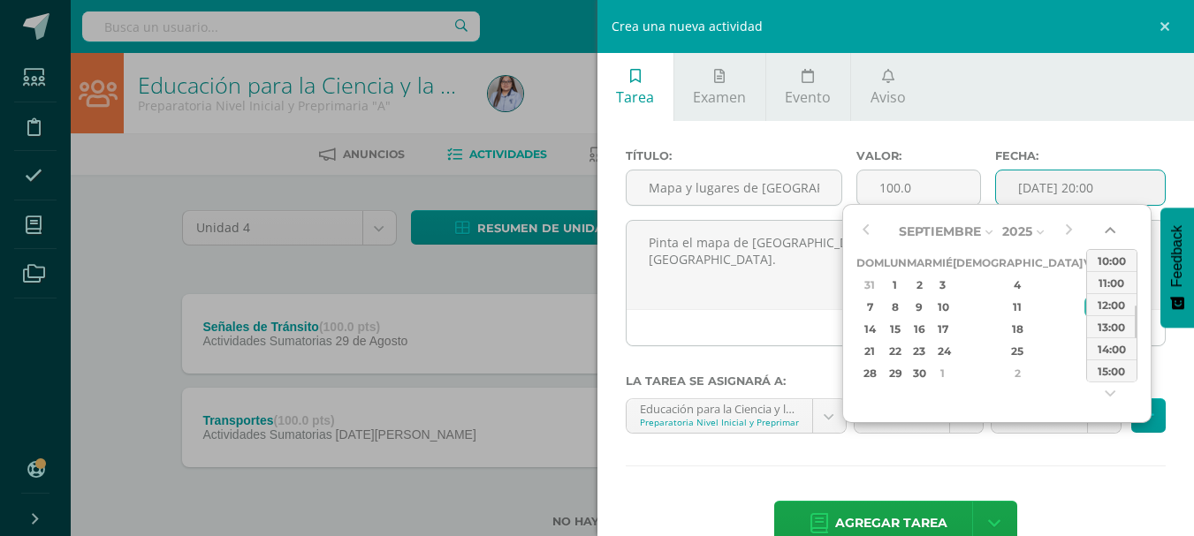
click at [1110, 232] on button "button" at bounding box center [1112, 234] width 18 height 27
click at [1112, 256] on div "08:00" at bounding box center [1111, 260] width 49 height 22
type input "[DATE] 08:00"
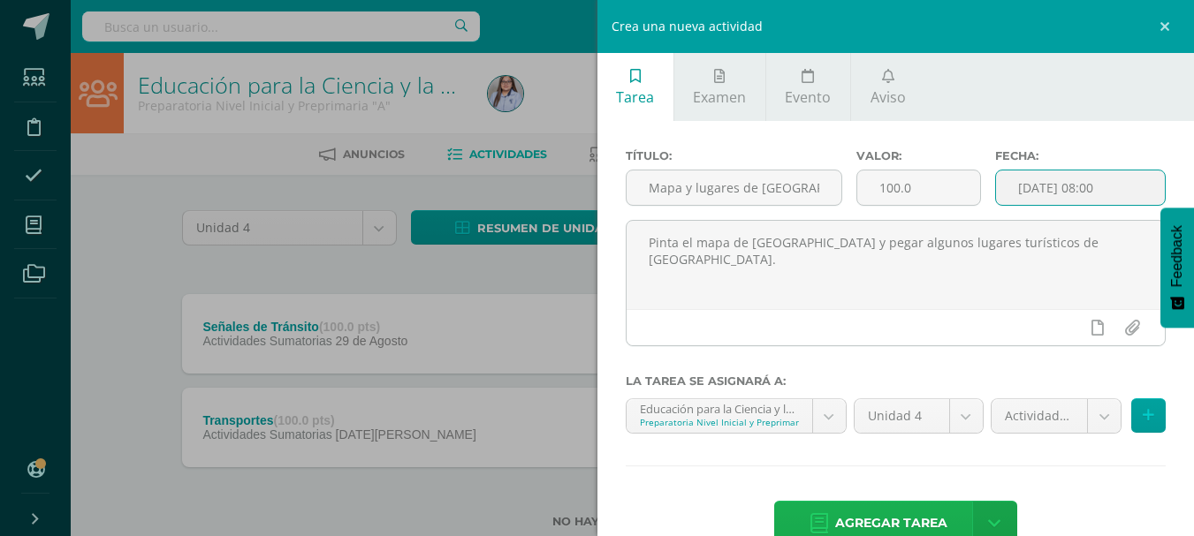
click at [892, 510] on span "Agregar tarea" at bounding box center [891, 523] width 112 height 43
